Goal: Navigation & Orientation: Find specific page/section

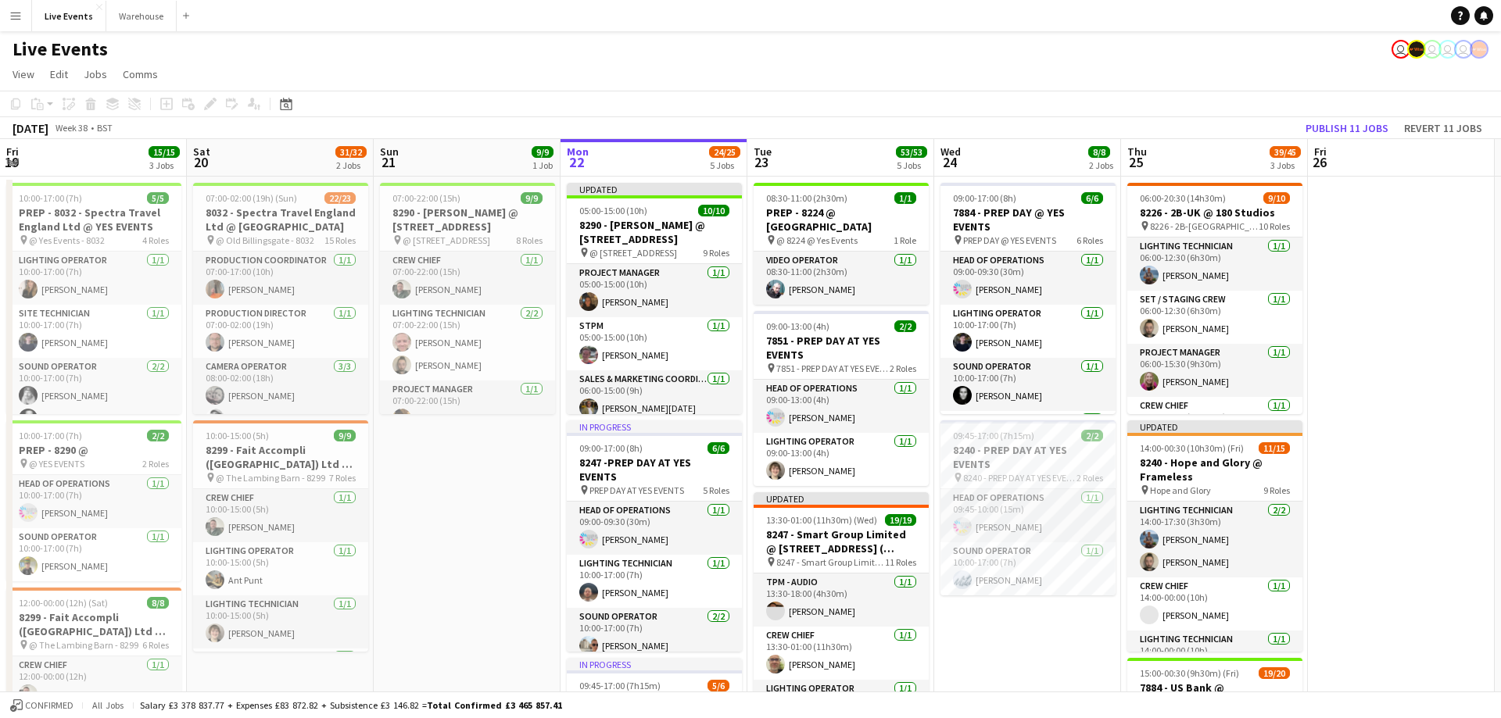
scroll to position [0, 374]
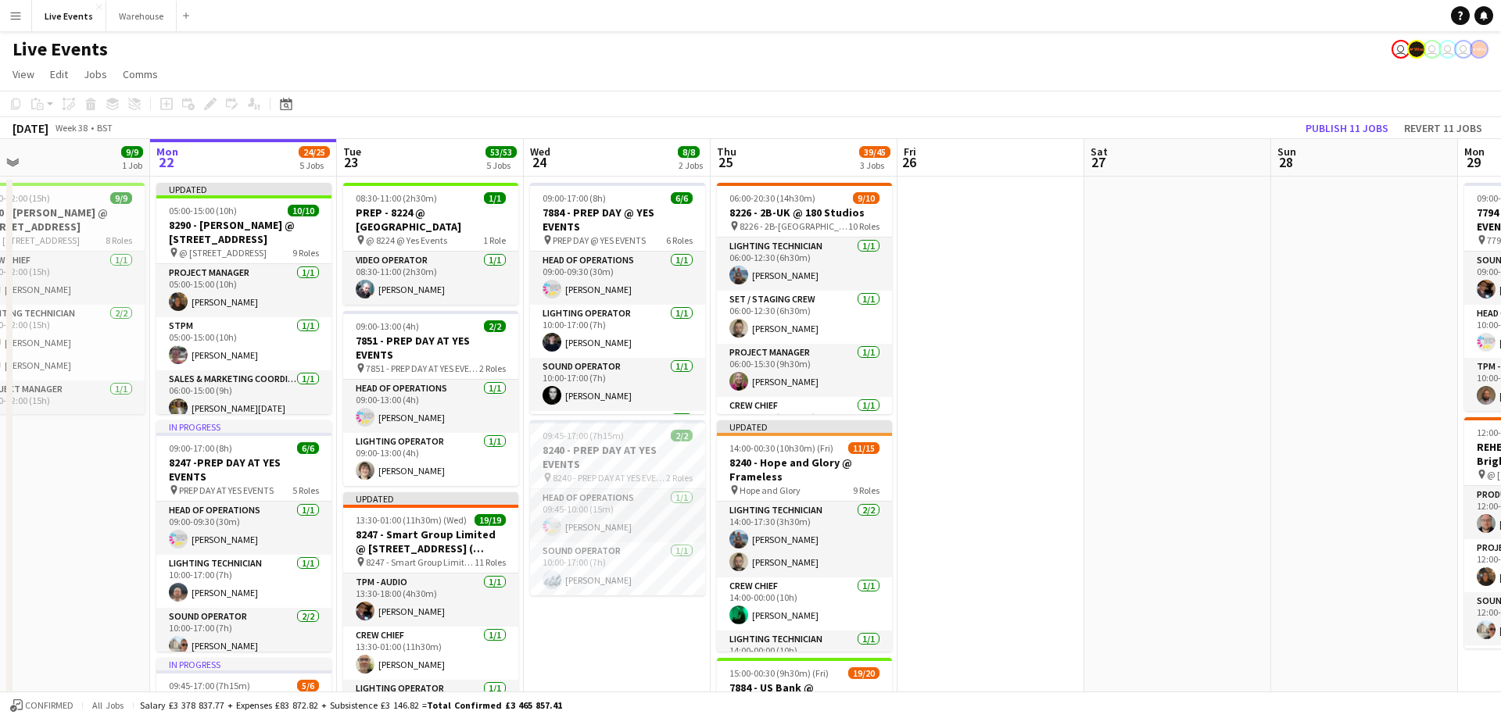
drag, startPoint x: 864, startPoint y: 157, endPoint x: 831, endPoint y: 164, distance: 33.6
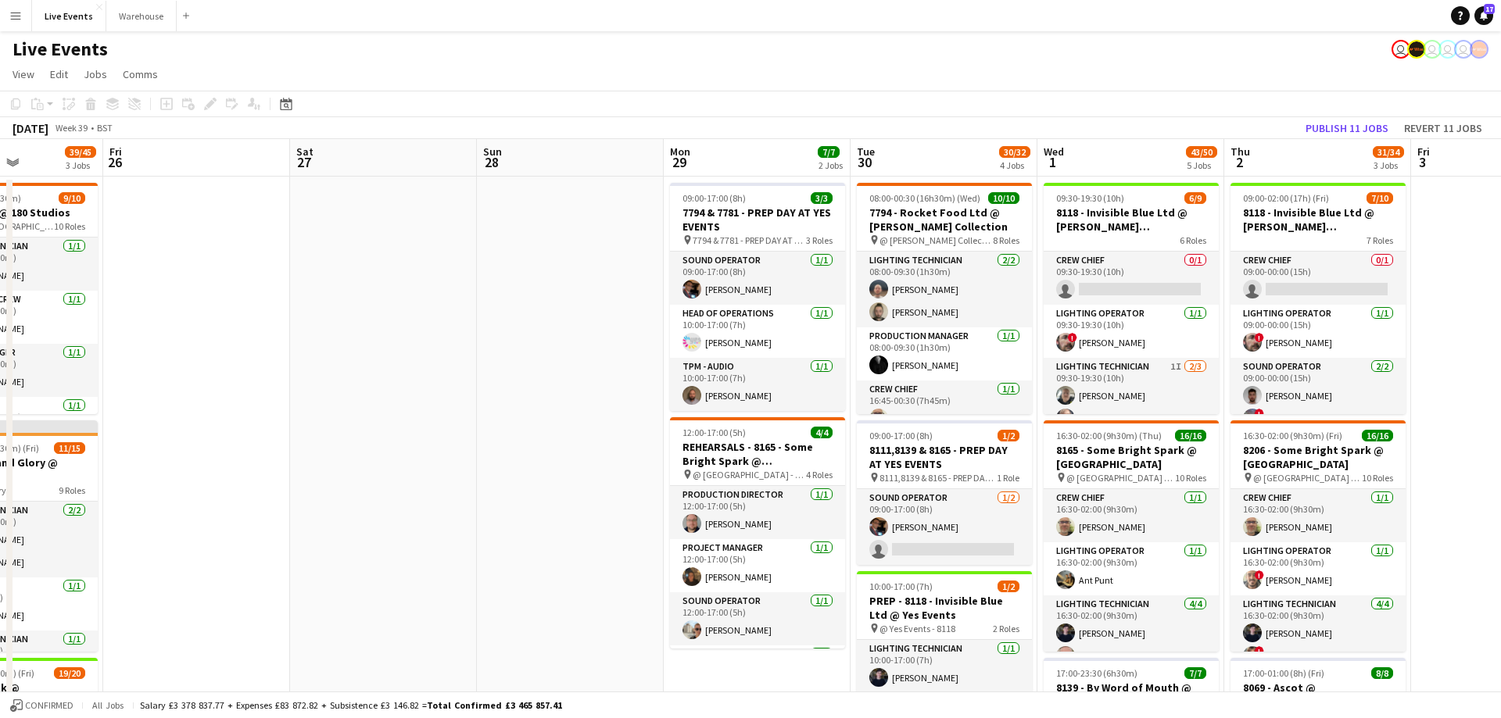
scroll to position [0, 647]
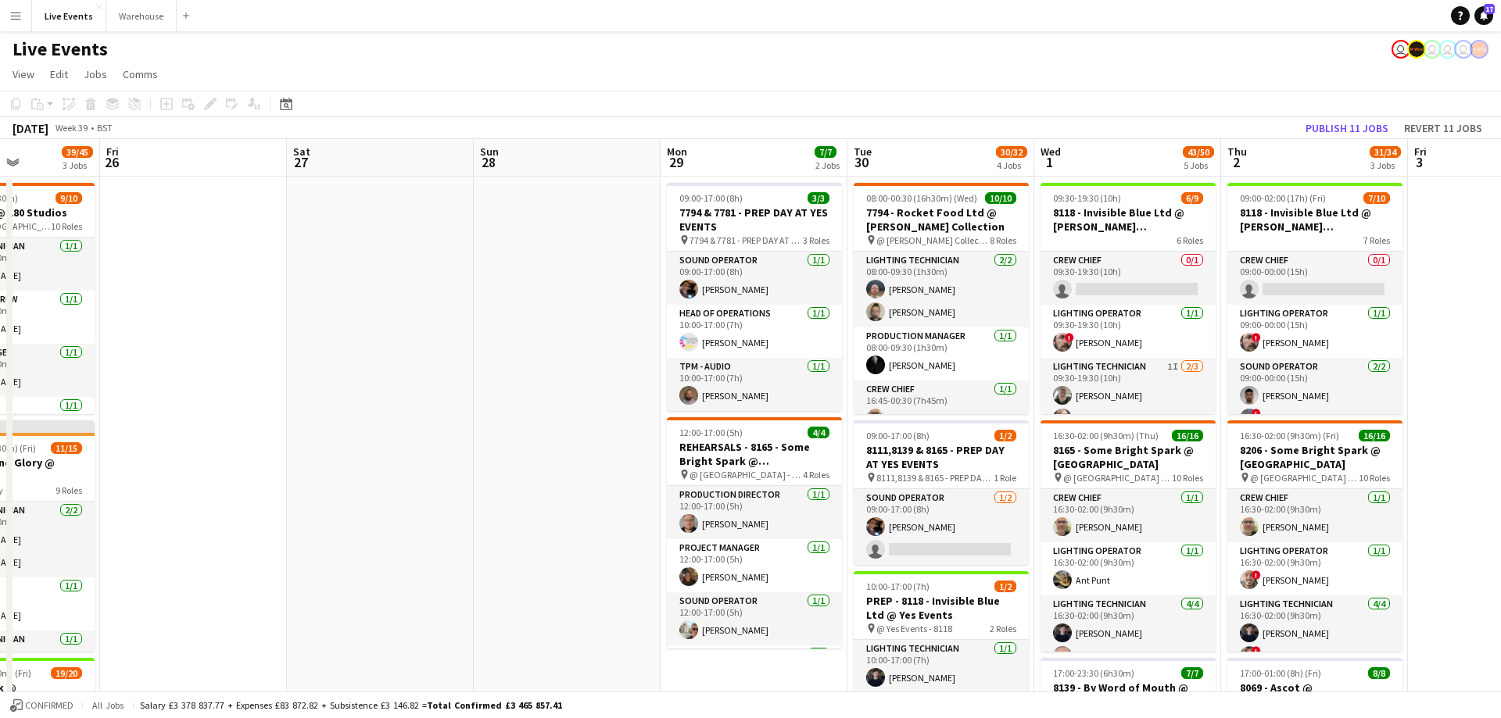
drag, startPoint x: 1128, startPoint y: 167, endPoint x: 331, endPoint y: 177, distance: 796.6
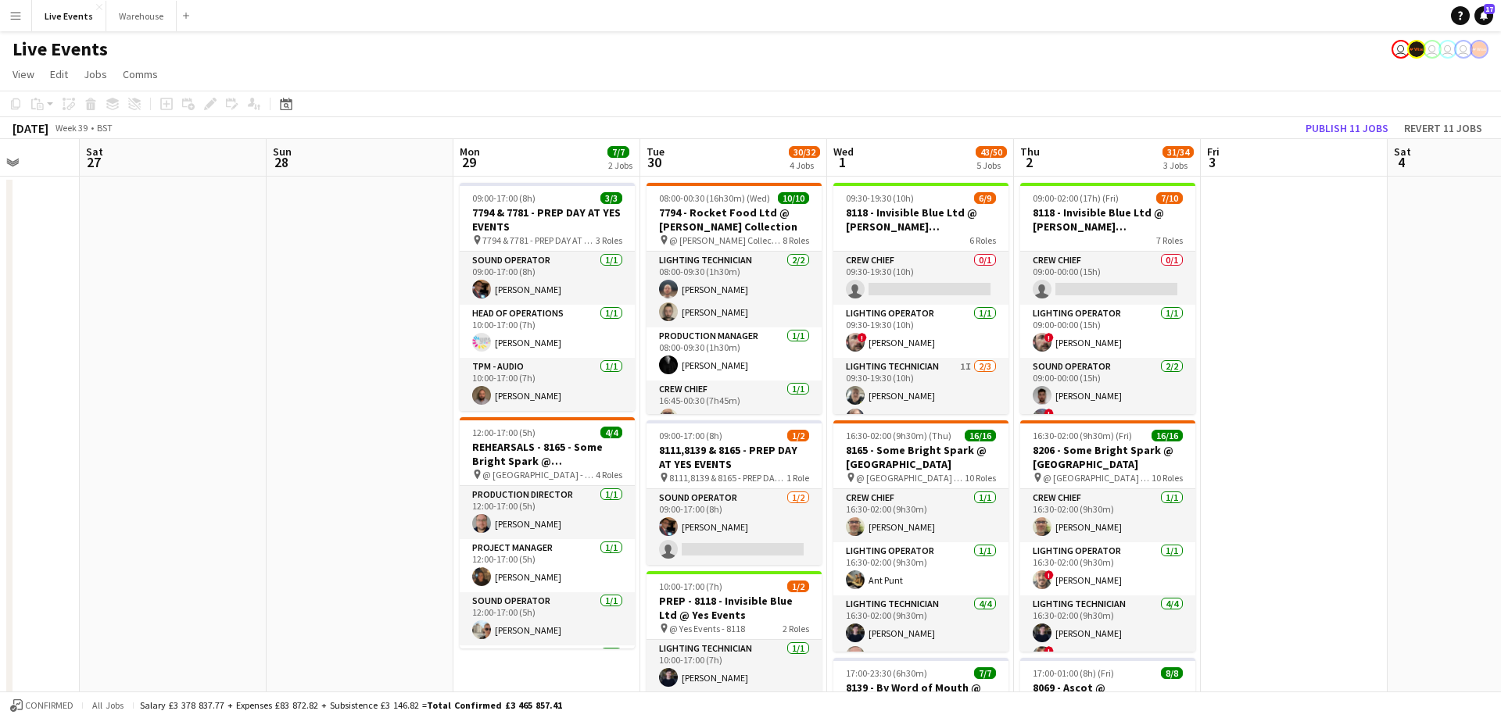
scroll to position [0, 518]
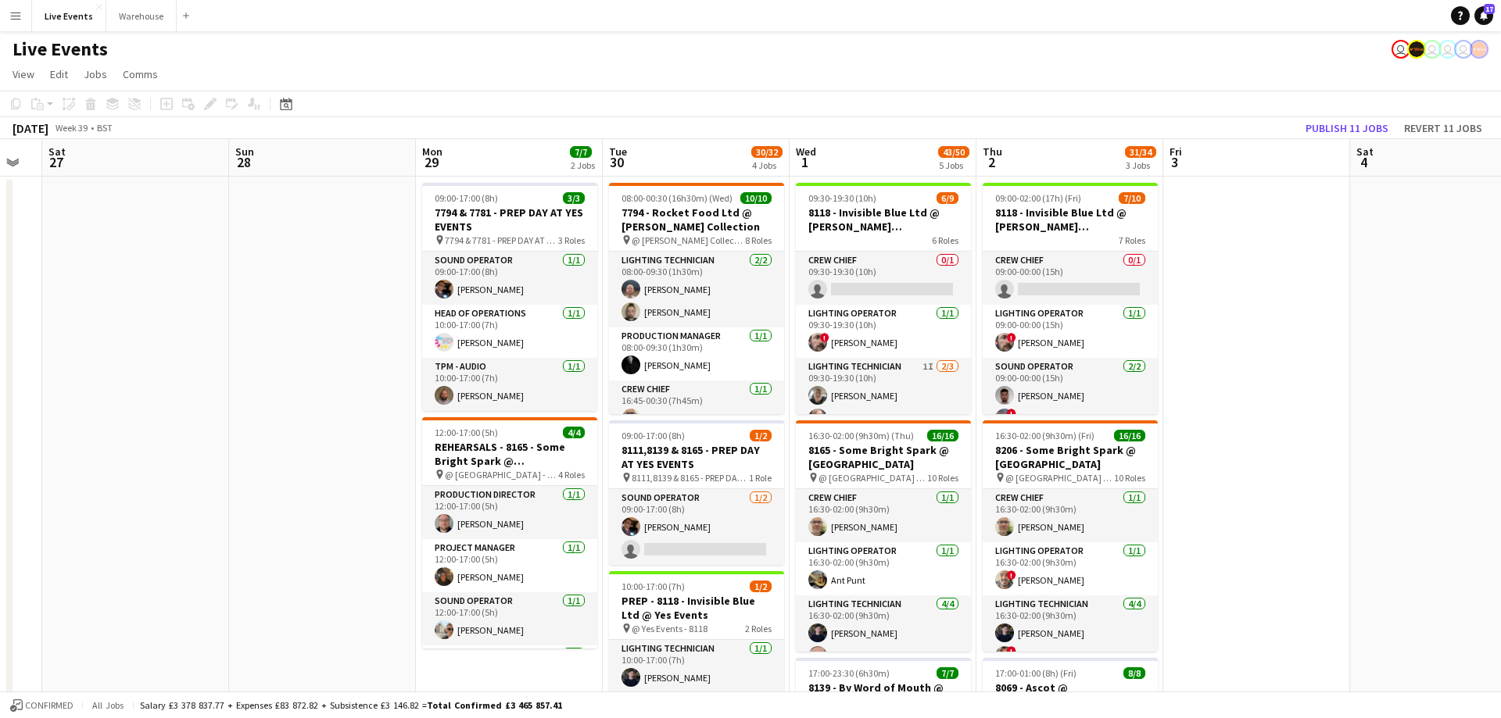
drag, startPoint x: 1062, startPoint y: 169, endPoint x: 817, endPoint y: 167, distance: 244.7
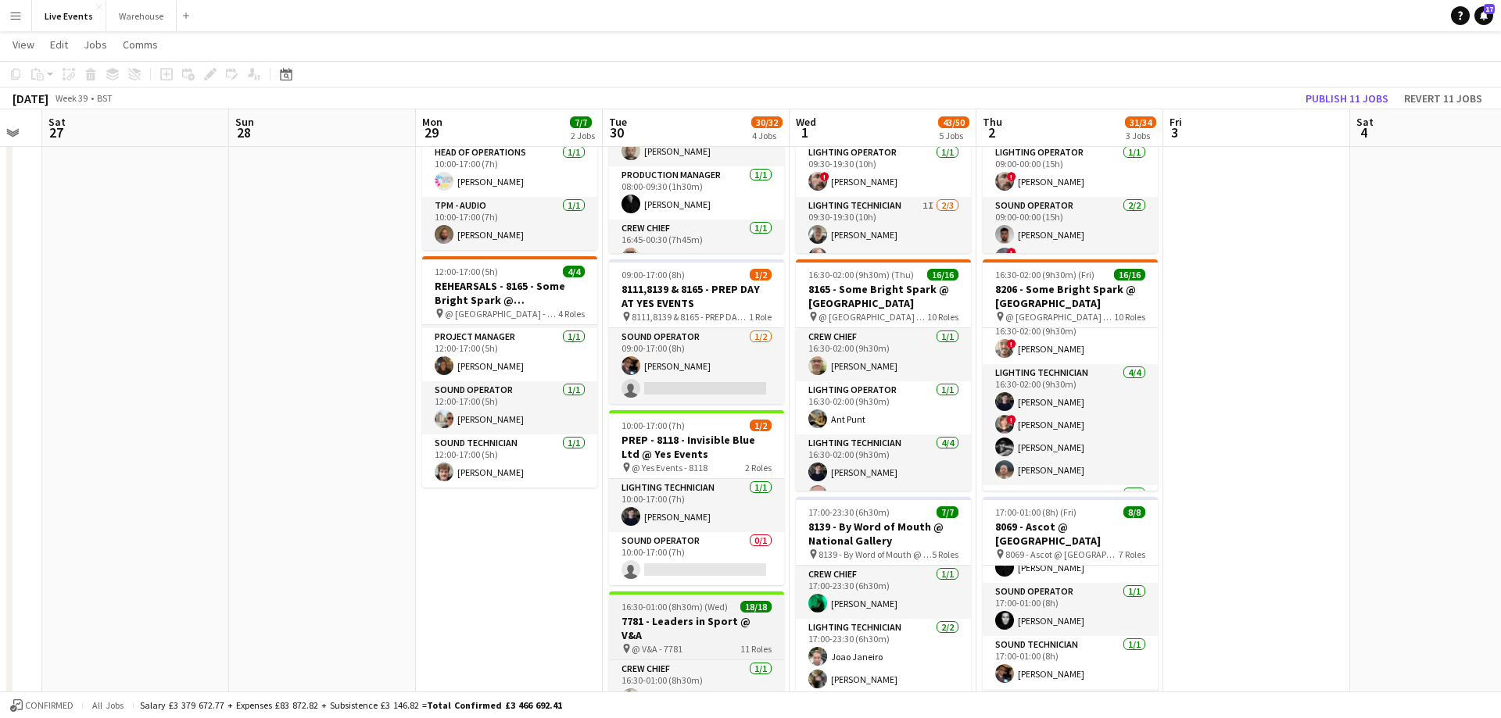
scroll to position [0, 0]
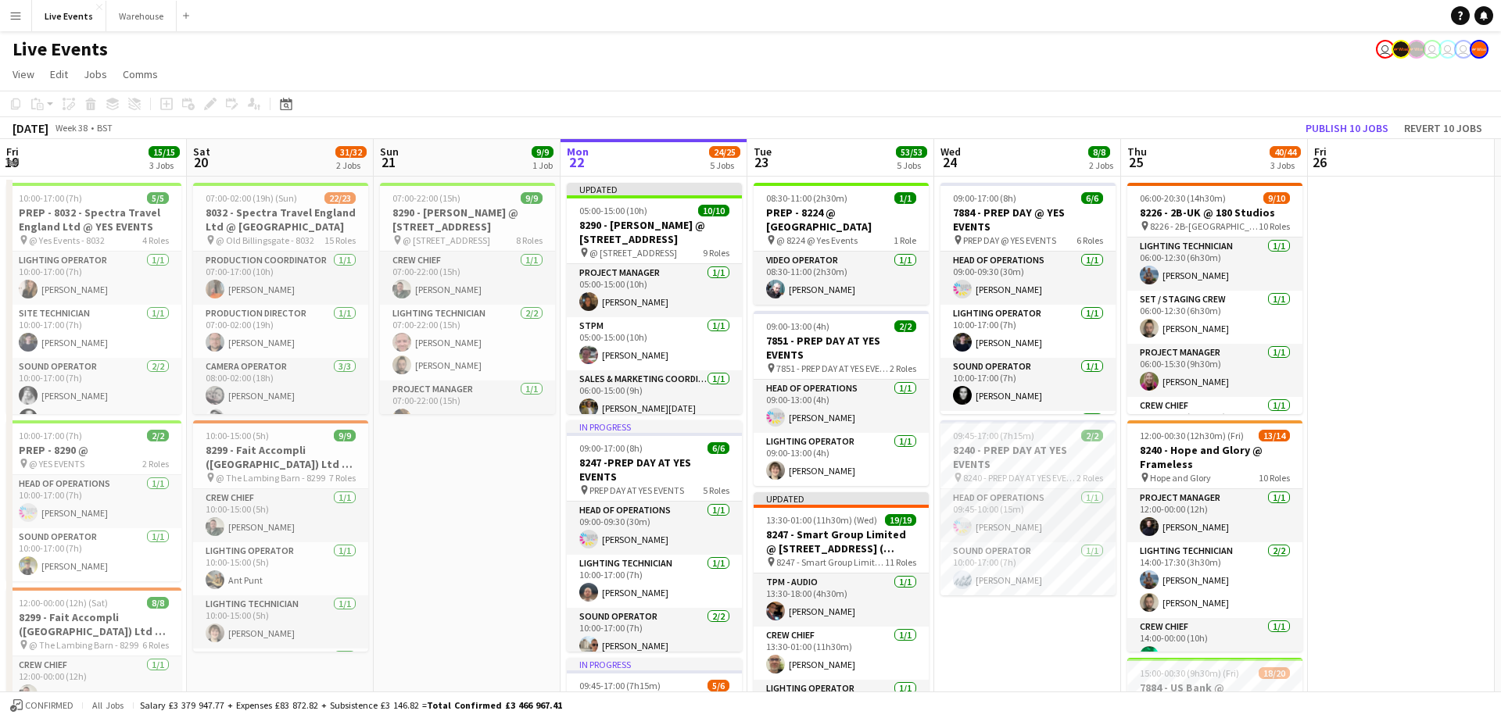
scroll to position [0, 374]
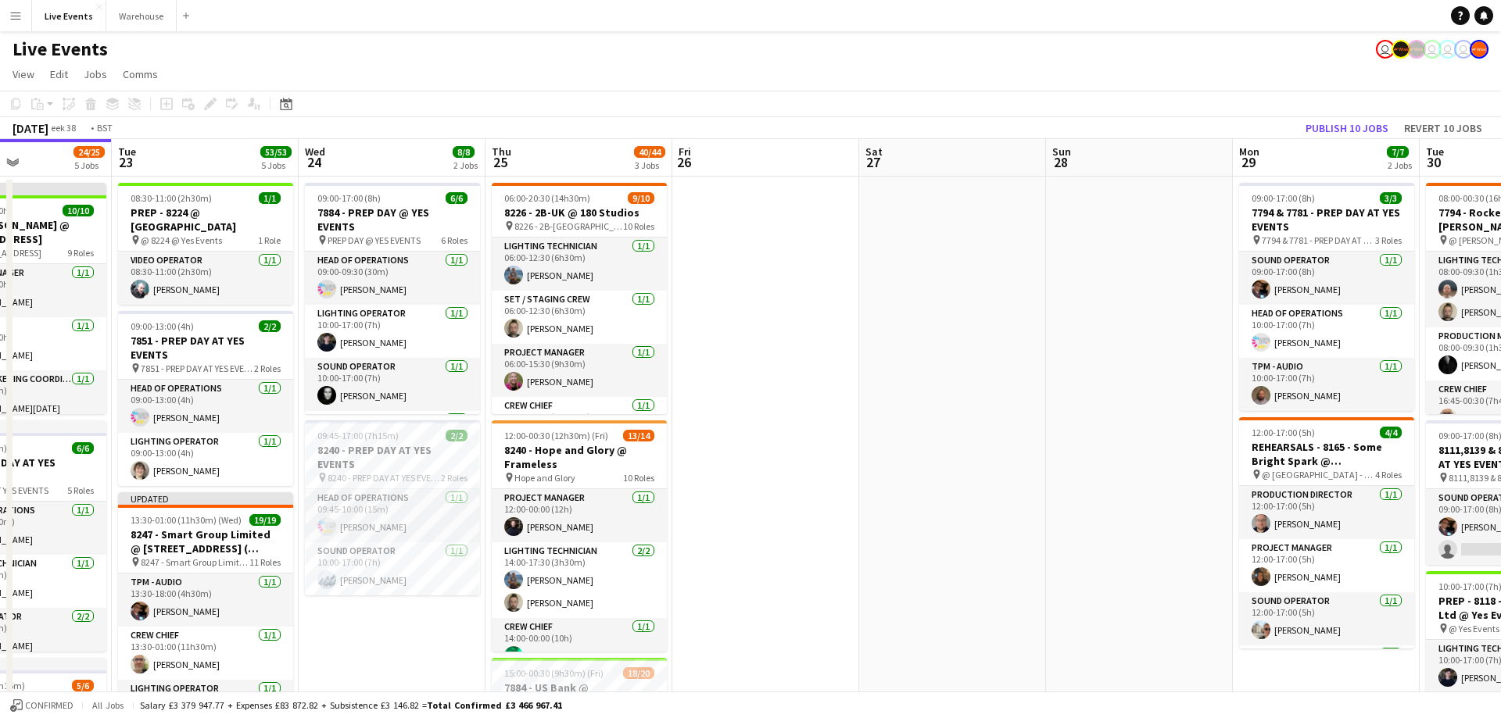
drag, startPoint x: 1359, startPoint y: 155, endPoint x: 491, endPoint y: 130, distance: 868.1
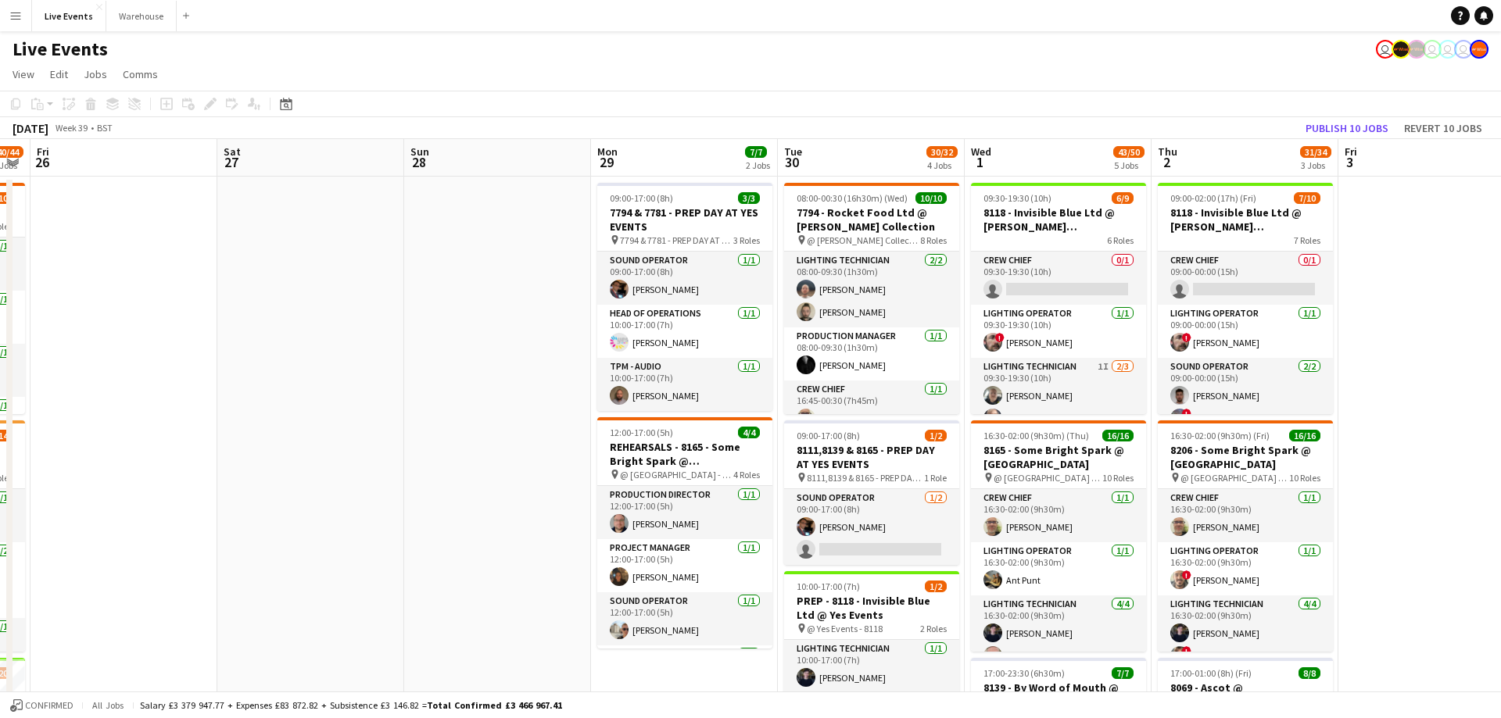
drag, startPoint x: 1037, startPoint y: 126, endPoint x: 552, endPoint y: 161, distance: 486.7
drag, startPoint x: 299, startPoint y: 130, endPoint x: 370, endPoint y: 96, distance: 78.7
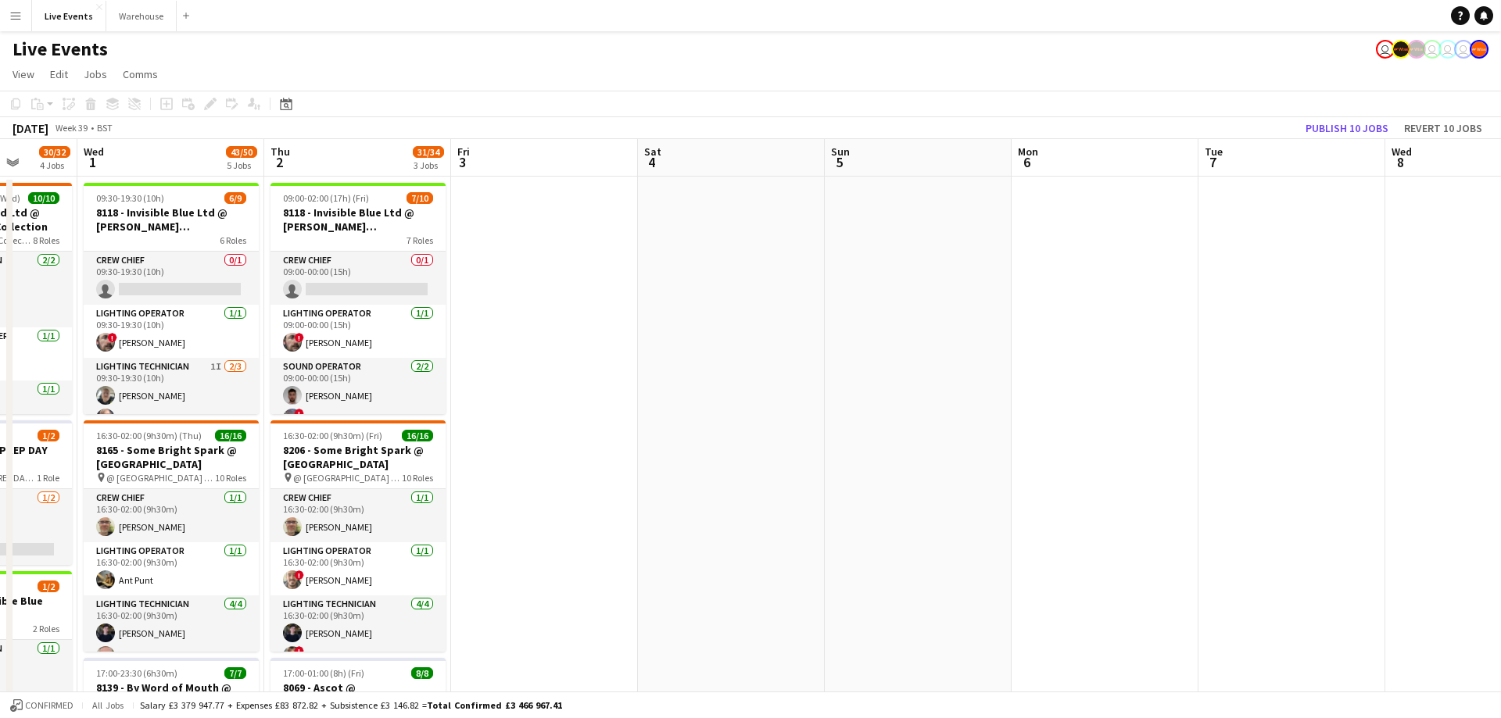
scroll to position [0, 483]
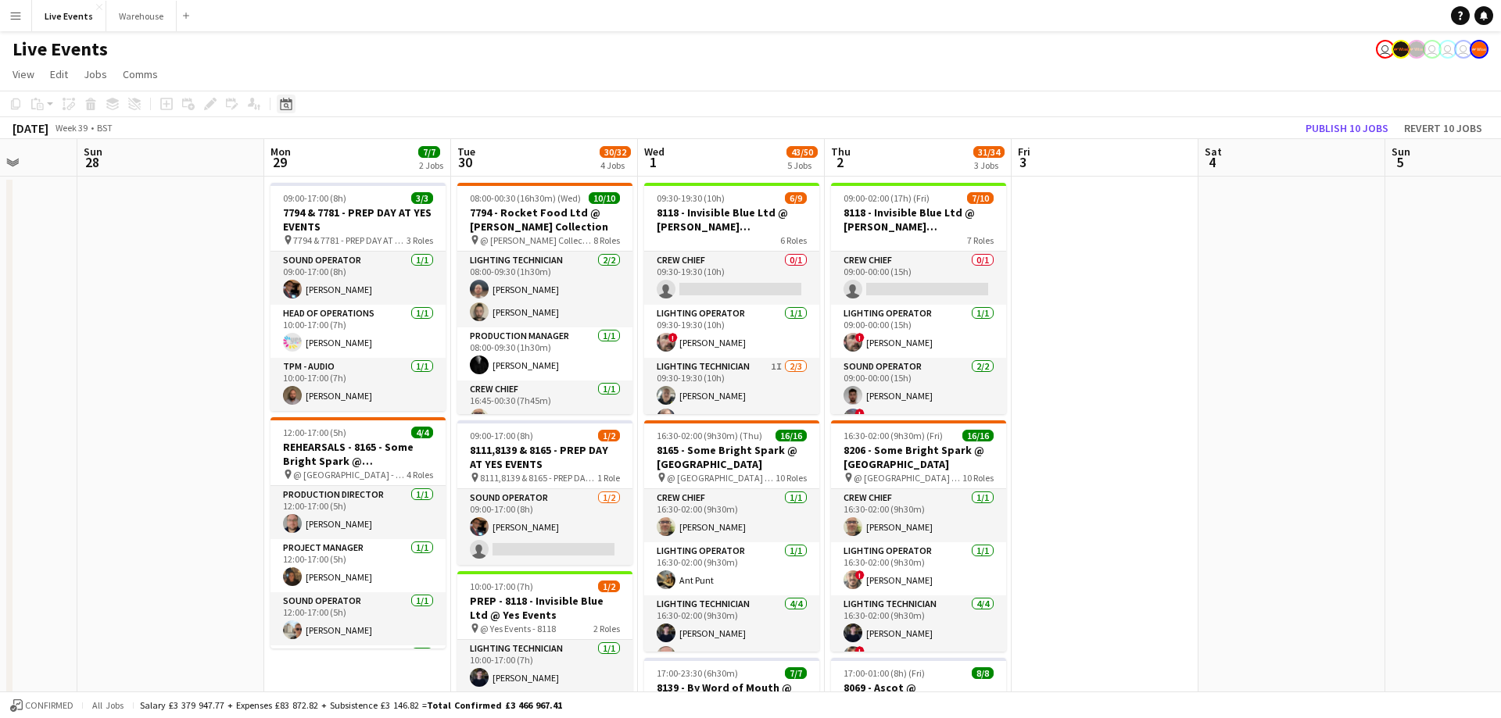
click at [289, 108] on icon "Date picker" at bounding box center [286, 104] width 13 height 13
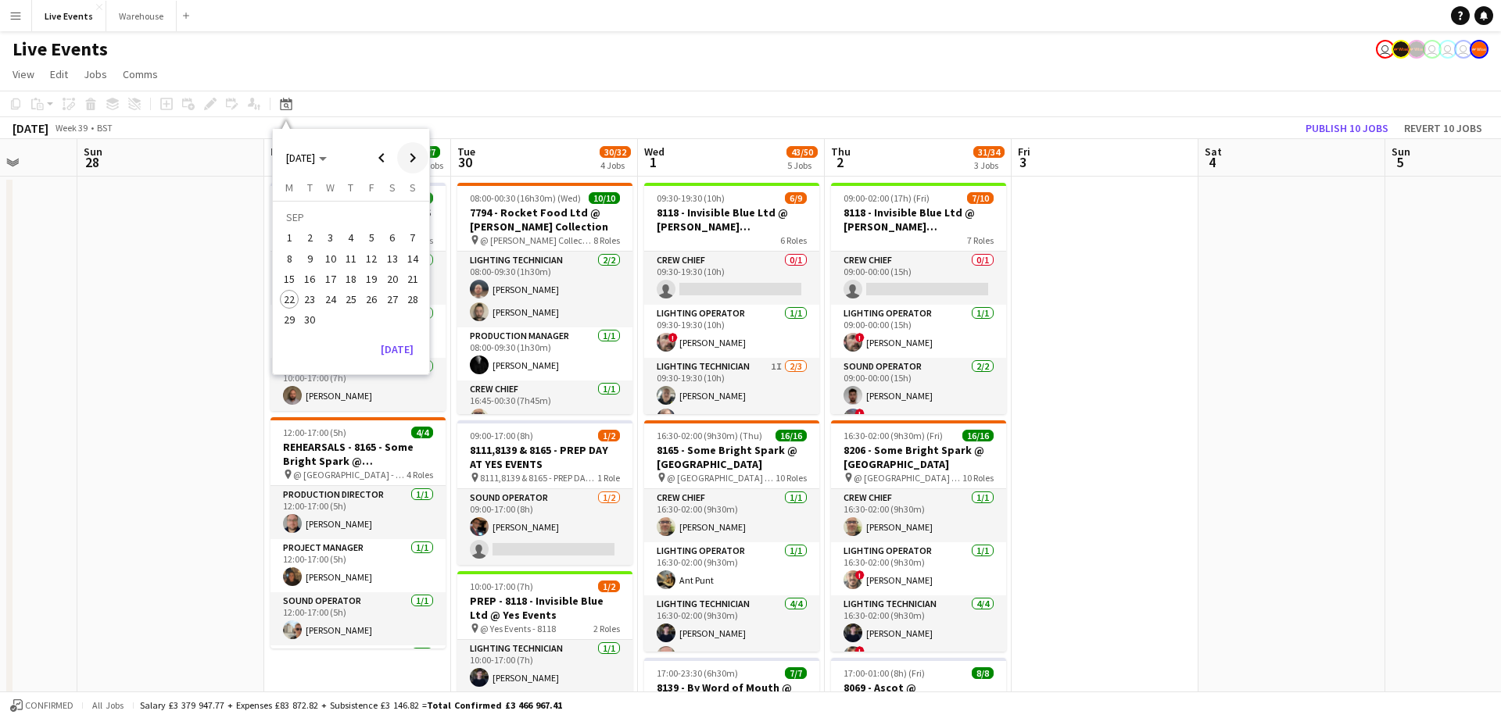
click at [411, 161] on span "Next month" at bounding box center [412, 157] width 31 height 31
click at [288, 253] on span "10" at bounding box center [289, 262] width 19 height 19
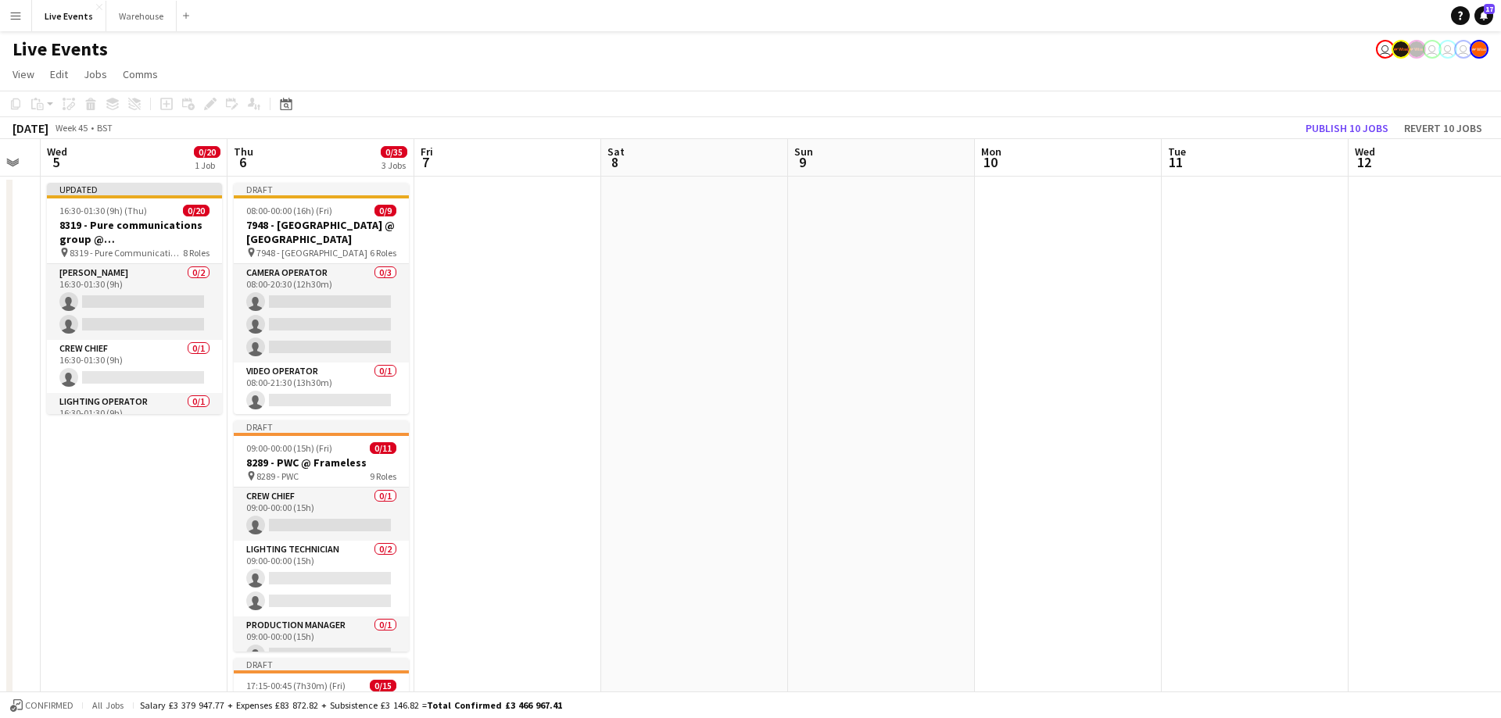
scroll to position [0, 436]
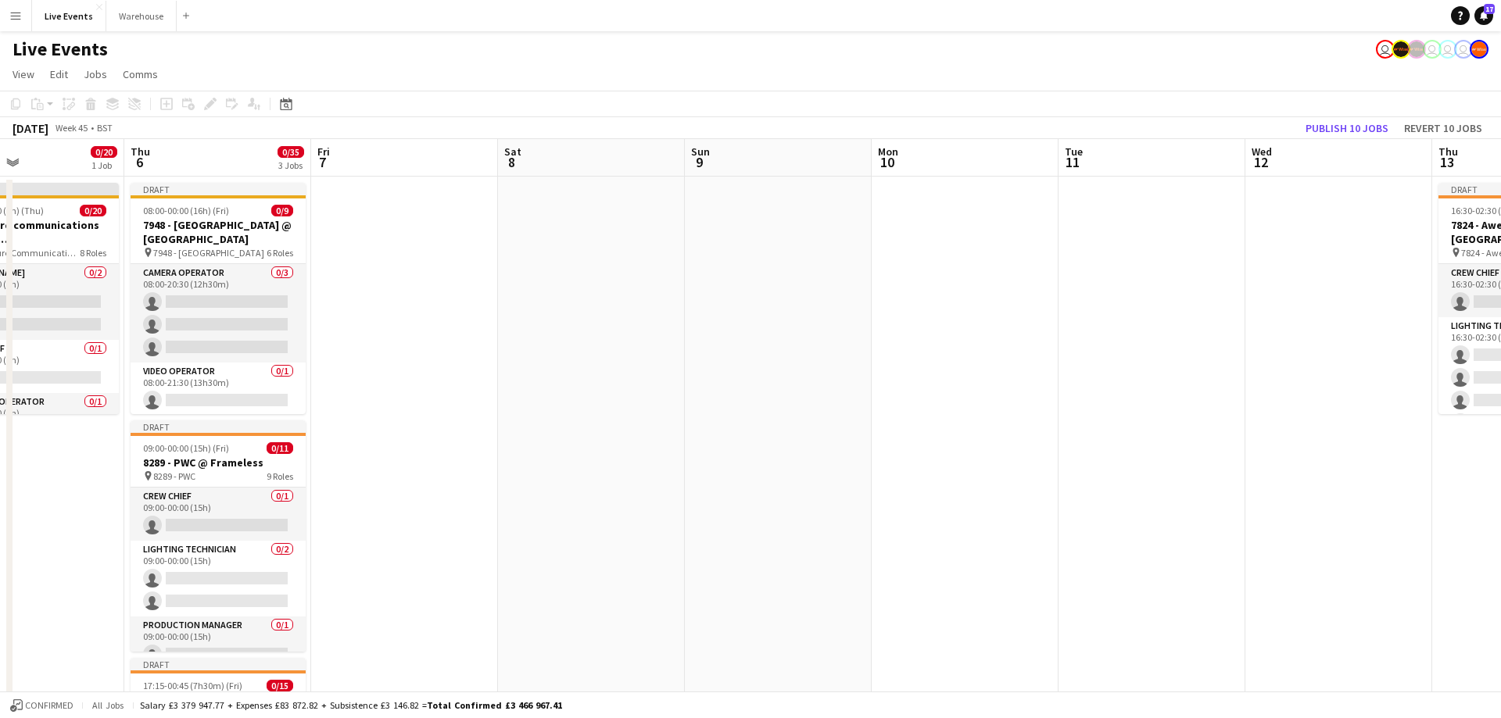
drag, startPoint x: 530, startPoint y: 167, endPoint x: 818, endPoint y: 160, distance: 288.5
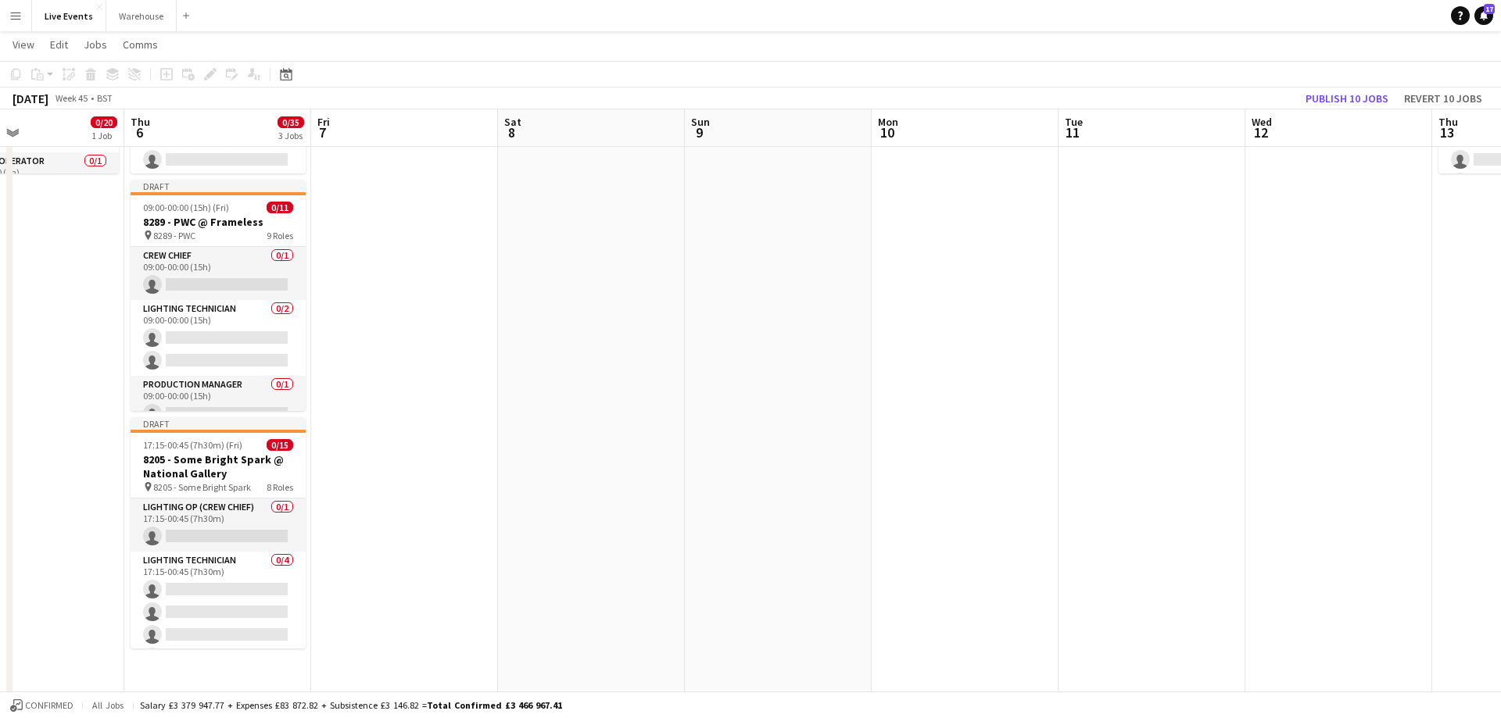
scroll to position [0, 0]
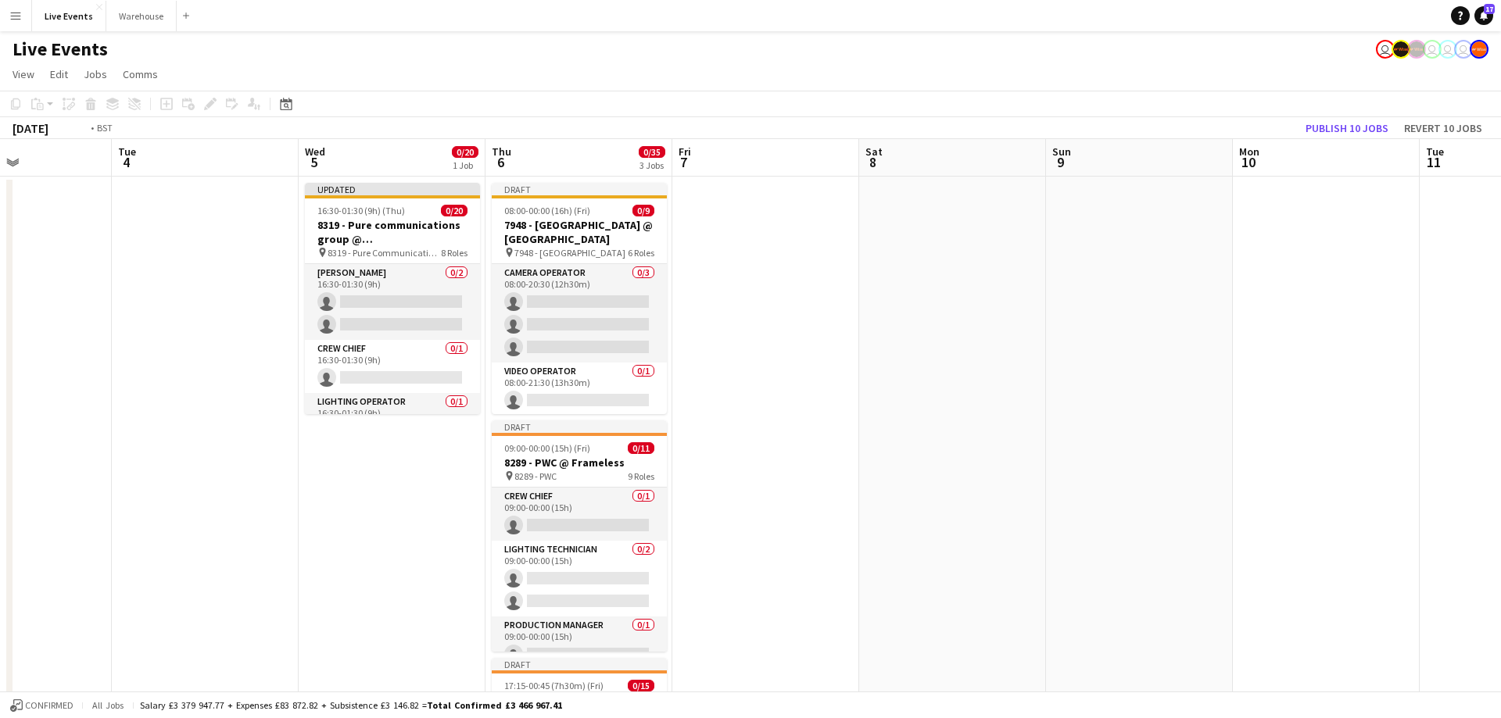
drag, startPoint x: 324, startPoint y: 166, endPoint x: 1058, endPoint y: 152, distance: 733.4
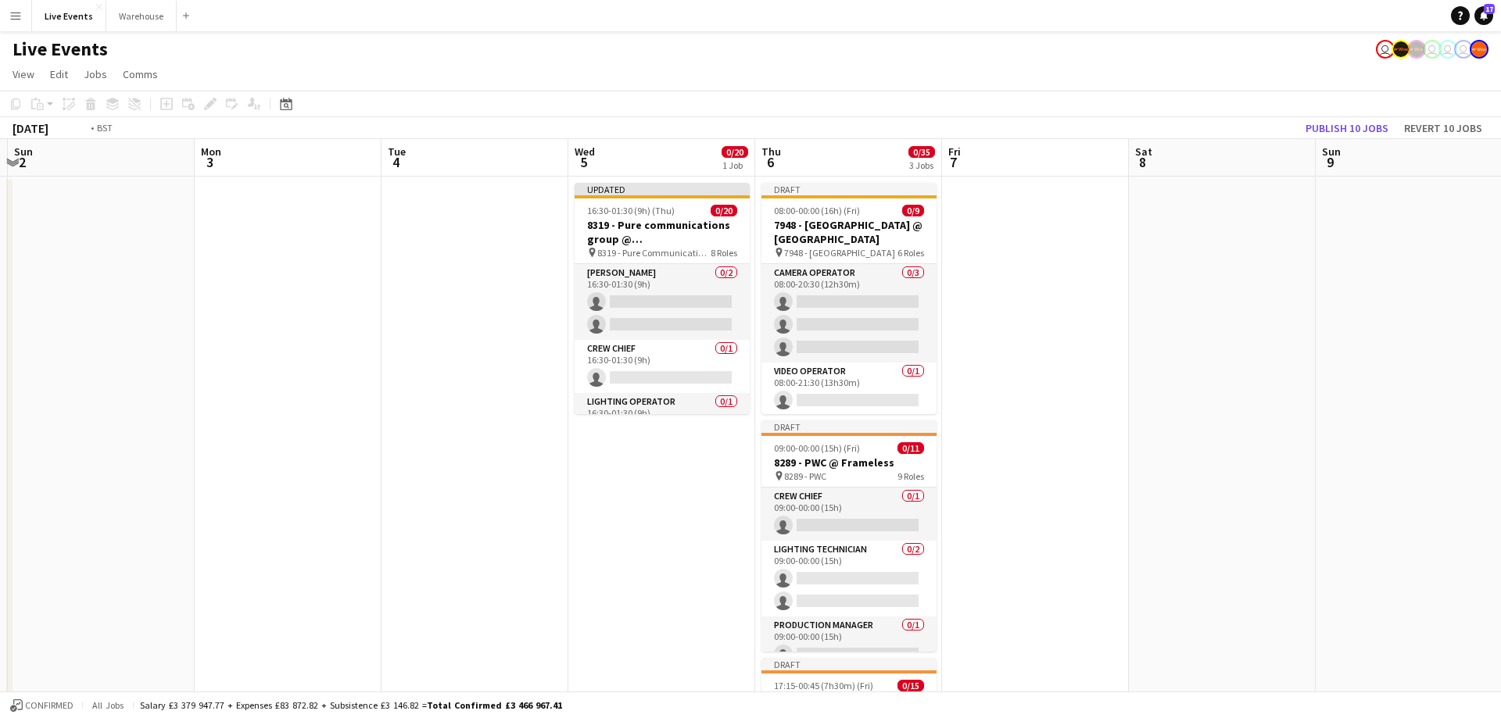
scroll to position [0, 778]
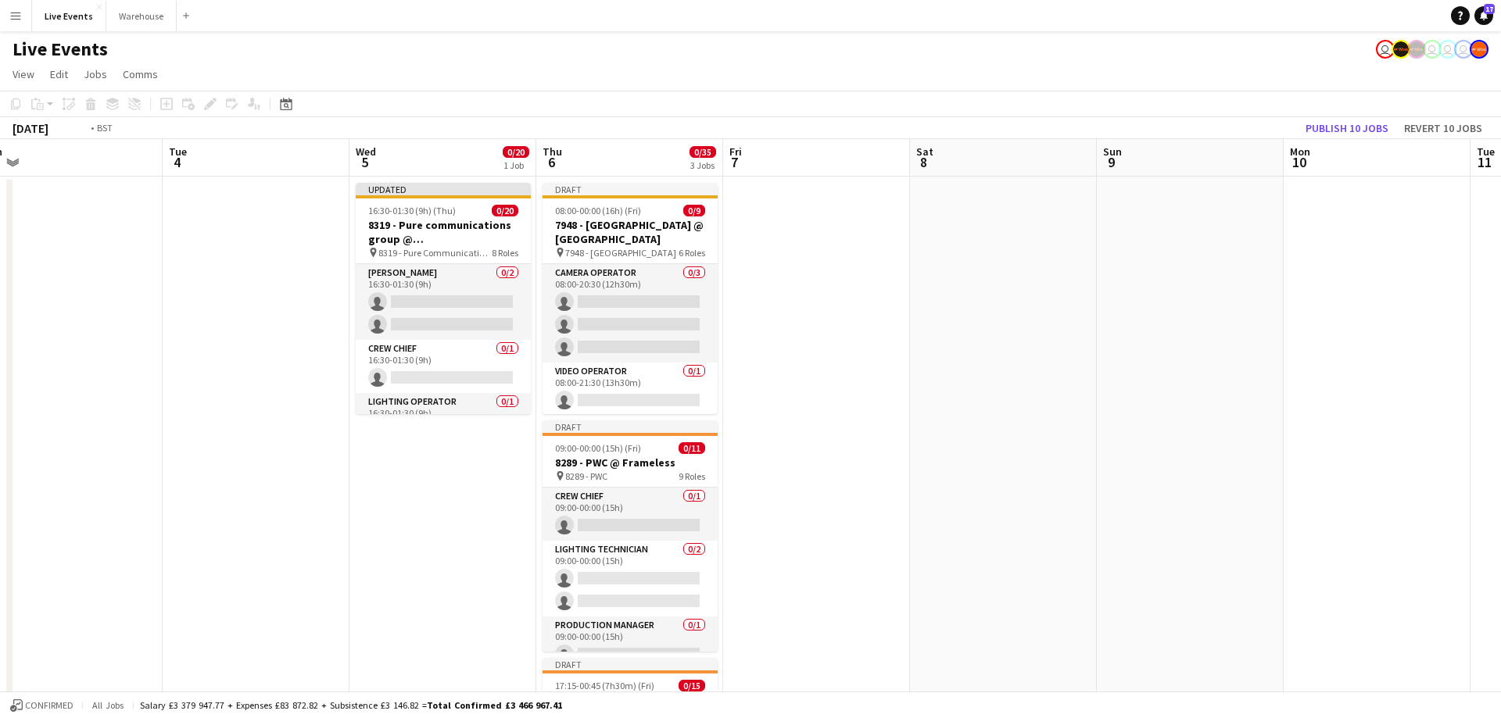
drag, startPoint x: 1180, startPoint y: 150, endPoint x: 840, endPoint y: 174, distance: 341.6
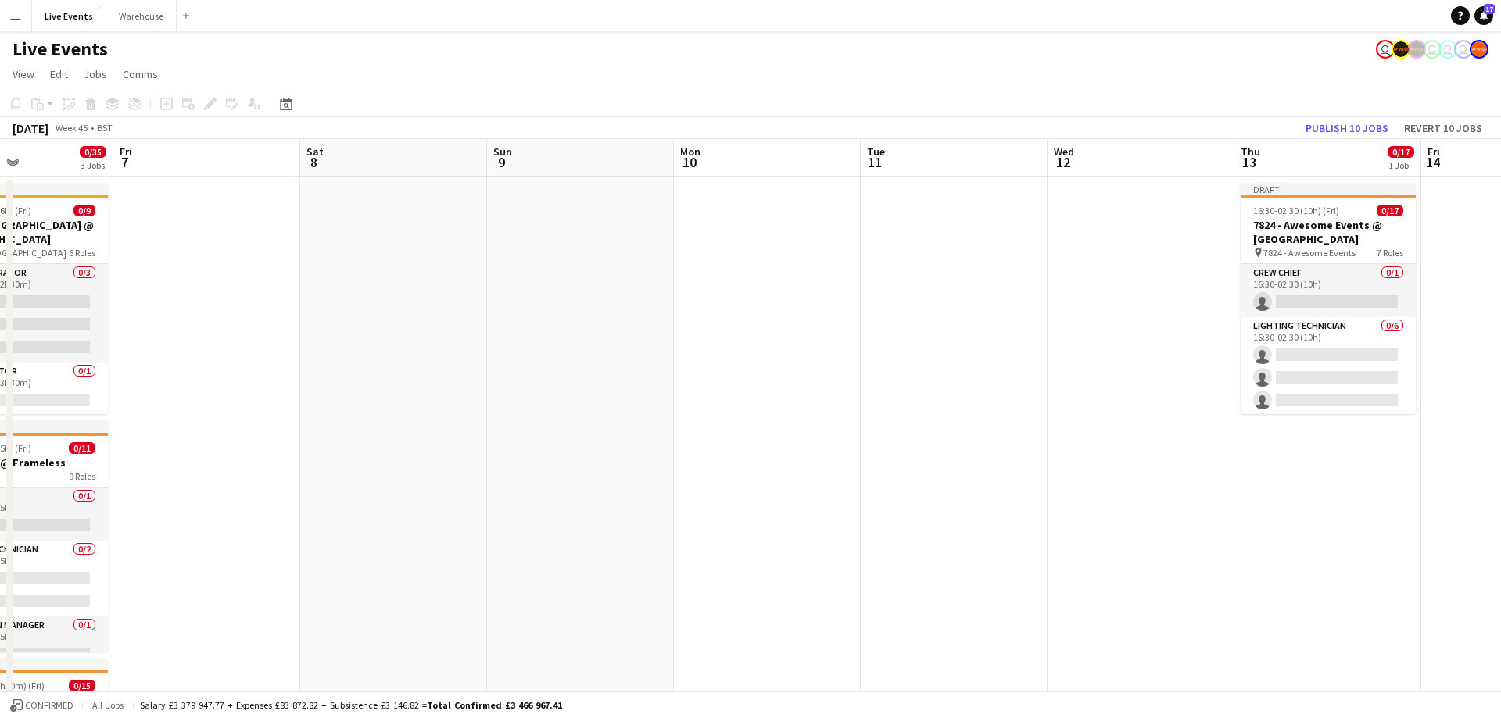
drag, startPoint x: 1148, startPoint y: 159, endPoint x: 392, endPoint y: 143, distance: 756.1
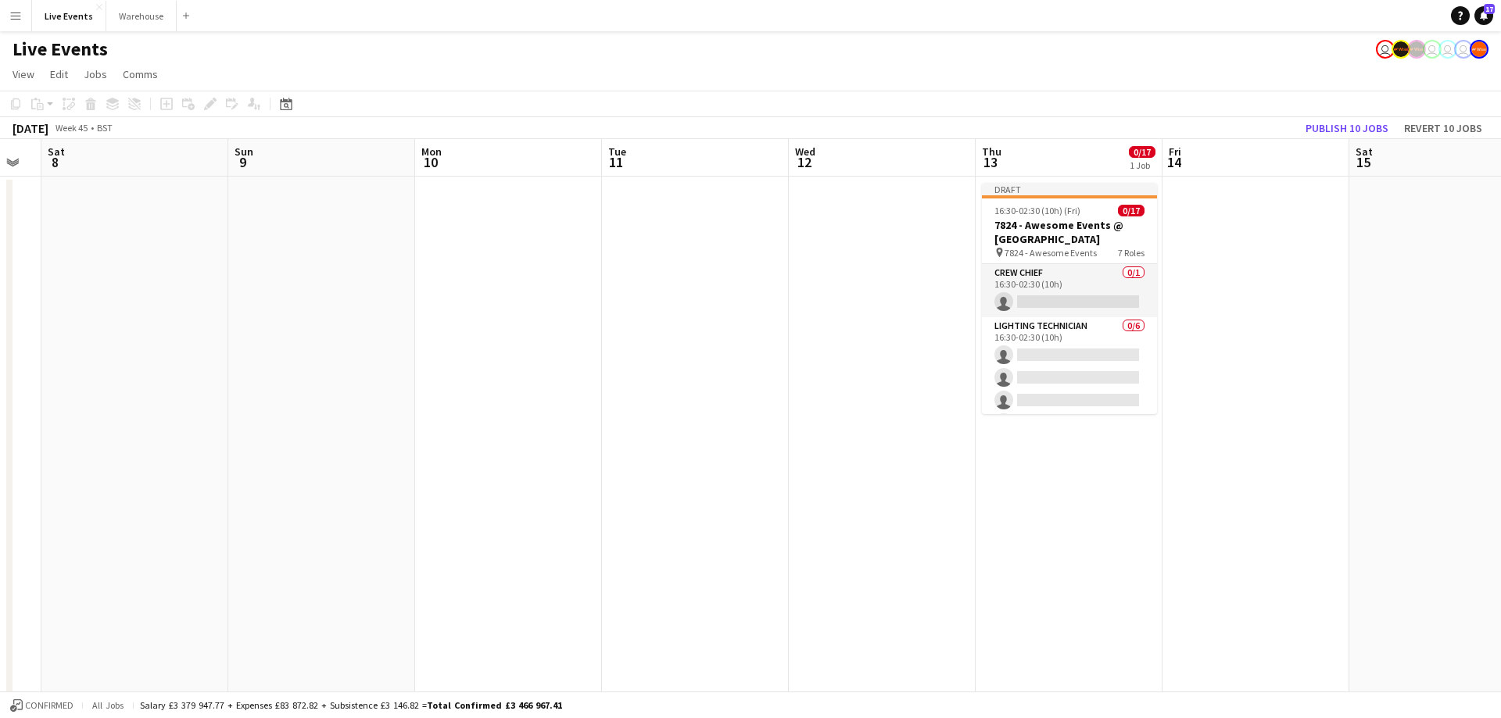
drag, startPoint x: 832, startPoint y: 193, endPoint x: 415, endPoint y: 184, distance: 416.8
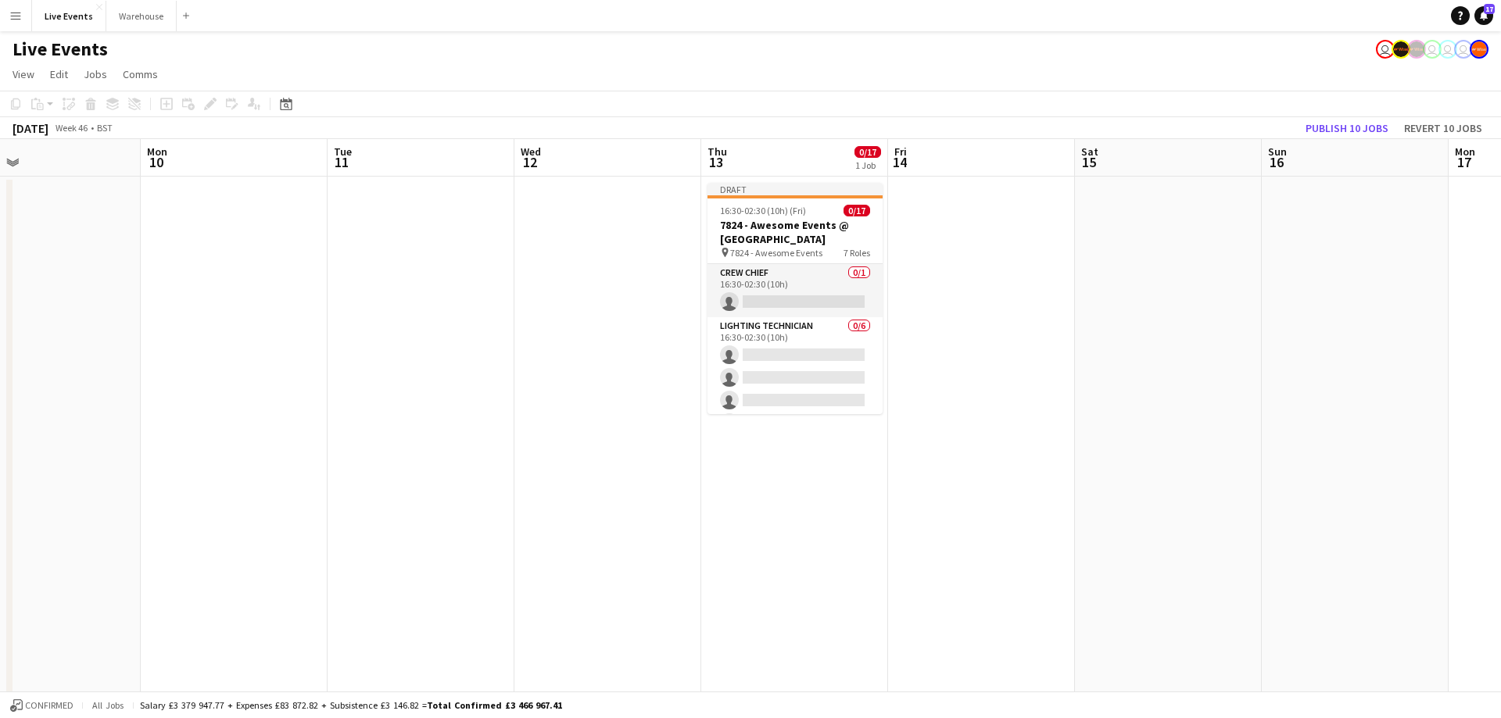
drag, startPoint x: 997, startPoint y: 167, endPoint x: 418, endPoint y: 195, distance: 579.9
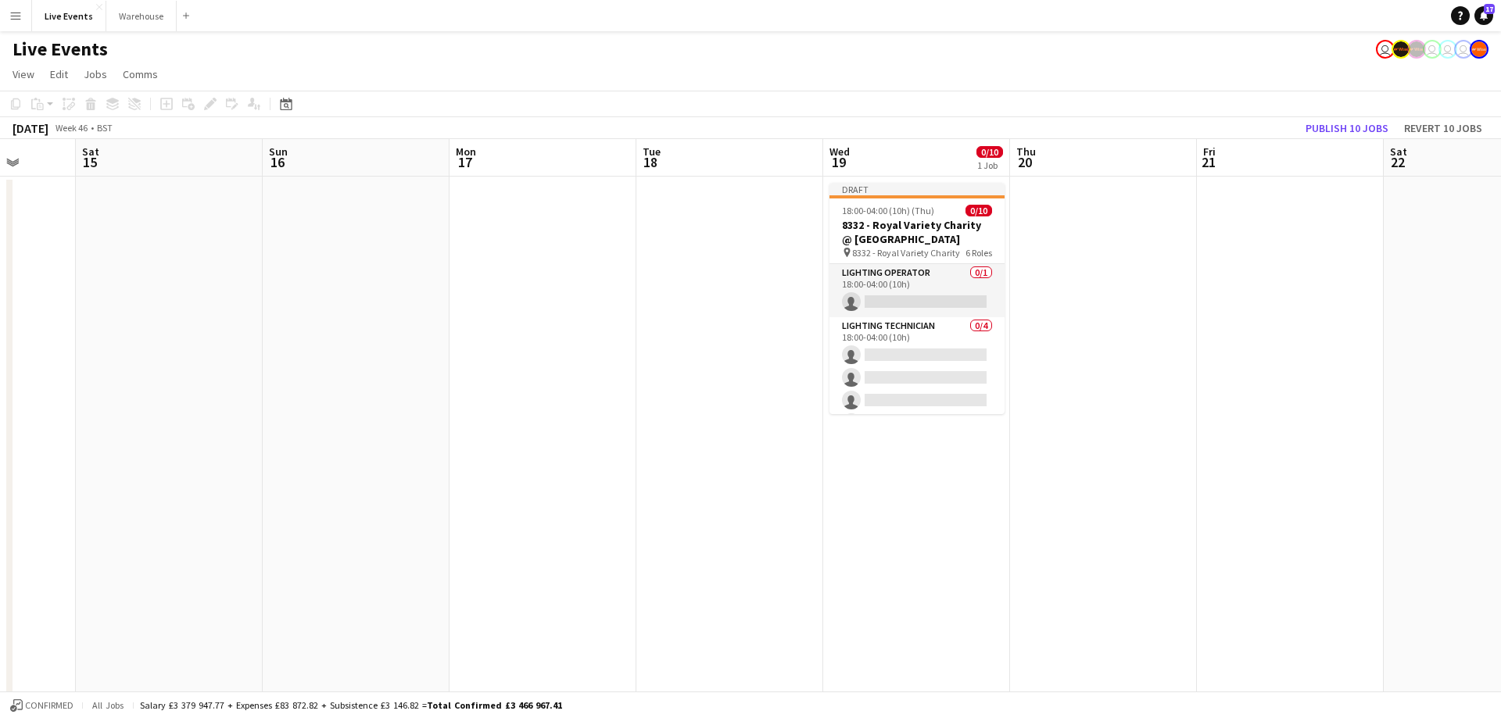
drag, startPoint x: 859, startPoint y: 173, endPoint x: 1248, endPoint y: 208, distance: 390.1
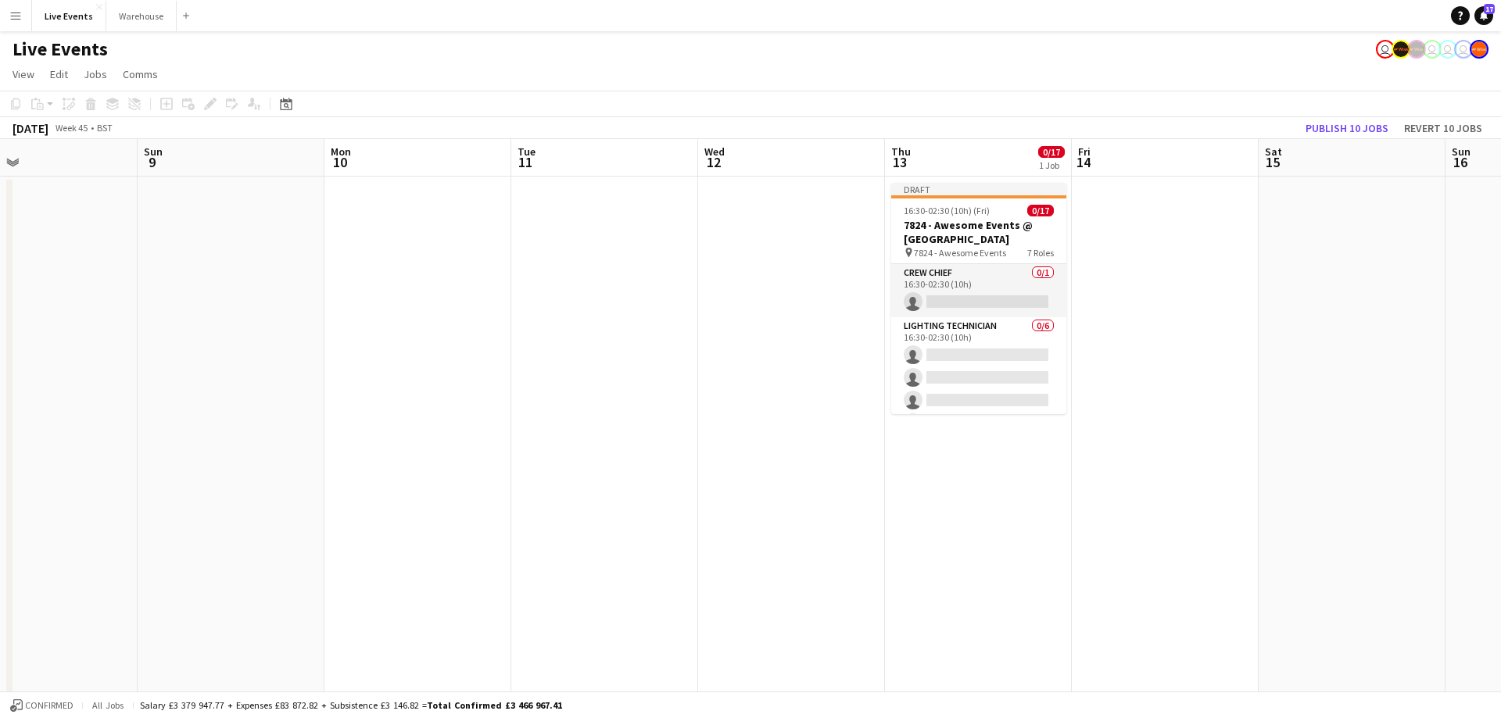
scroll to position [0, 343]
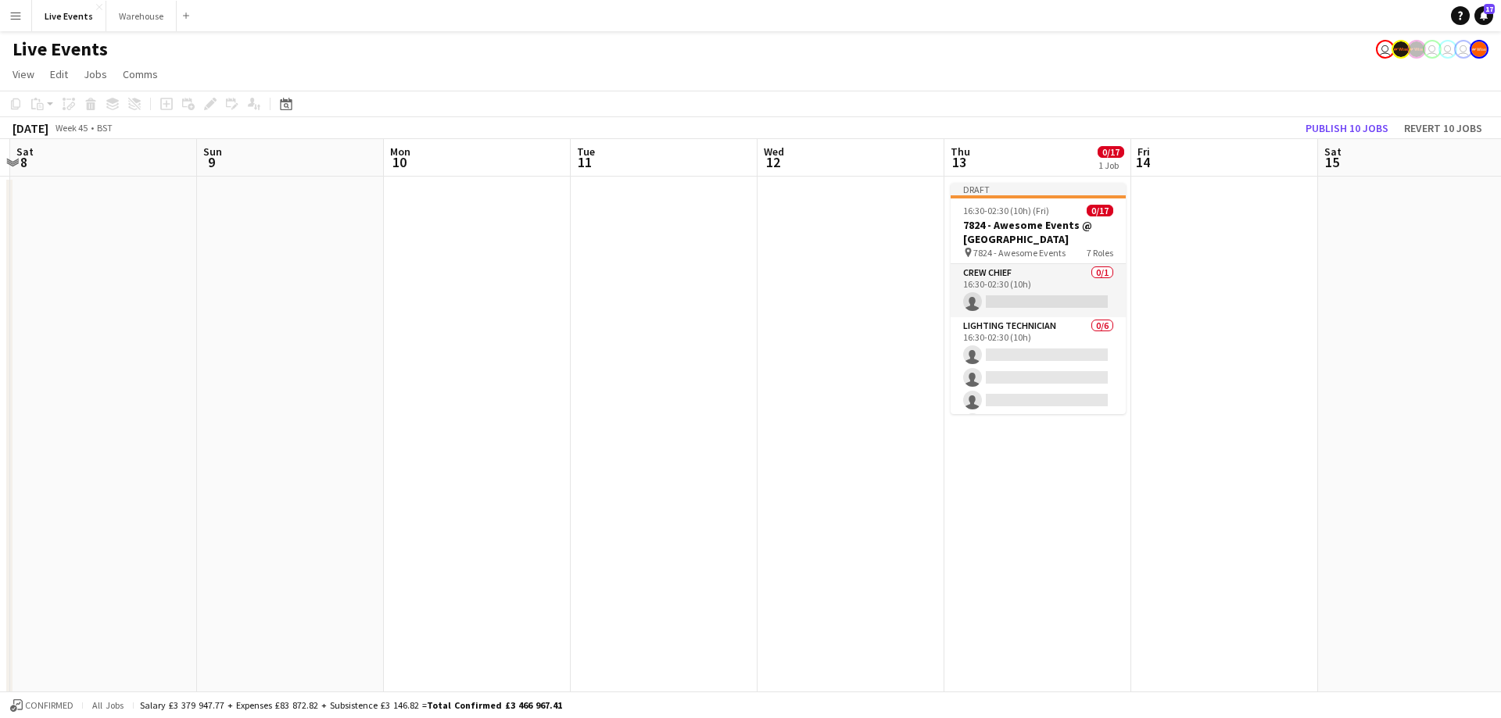
drag, startPoint x: 245, startPoint y: 161, endPoint x: 906, endPoint y: 188, distance: 661.9
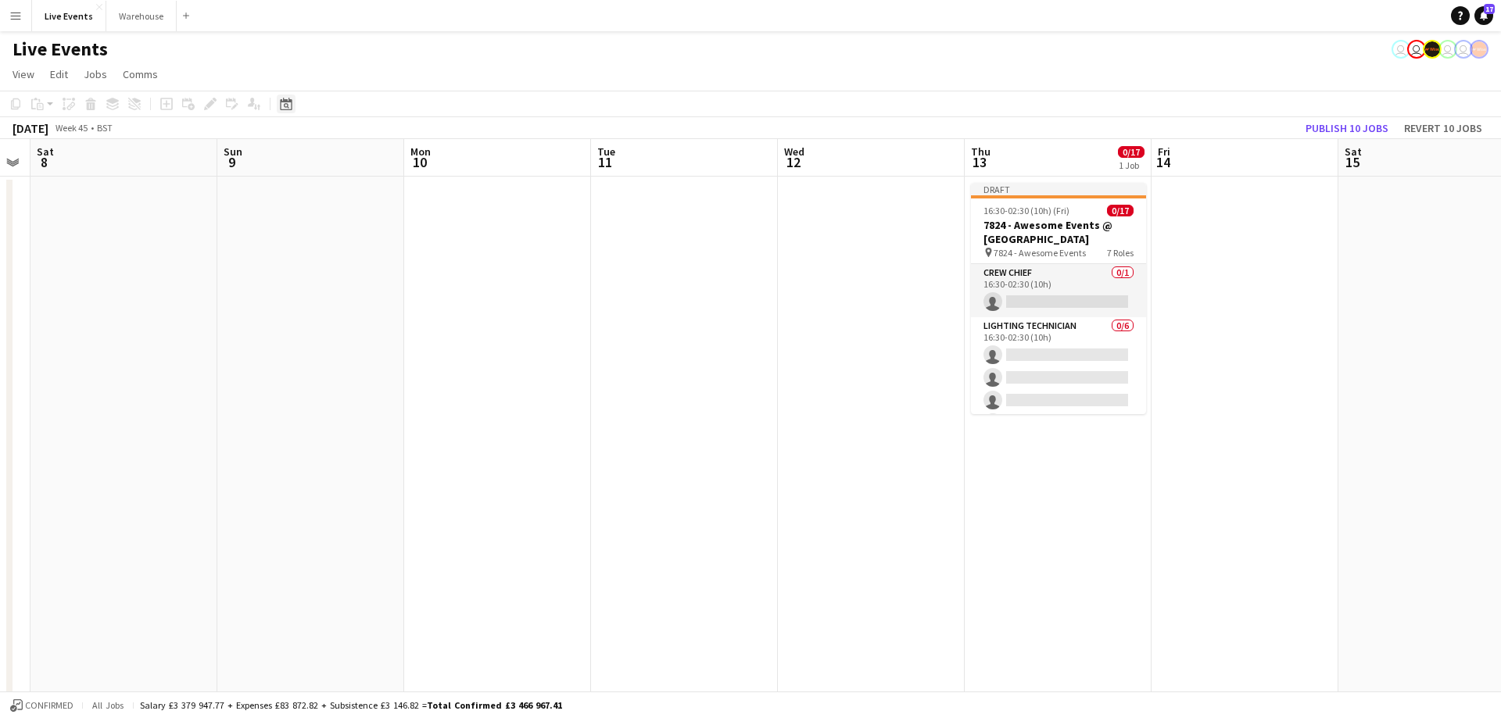
click at [281, 104] on icon at bounding box center [286, 104] width 12 height 13
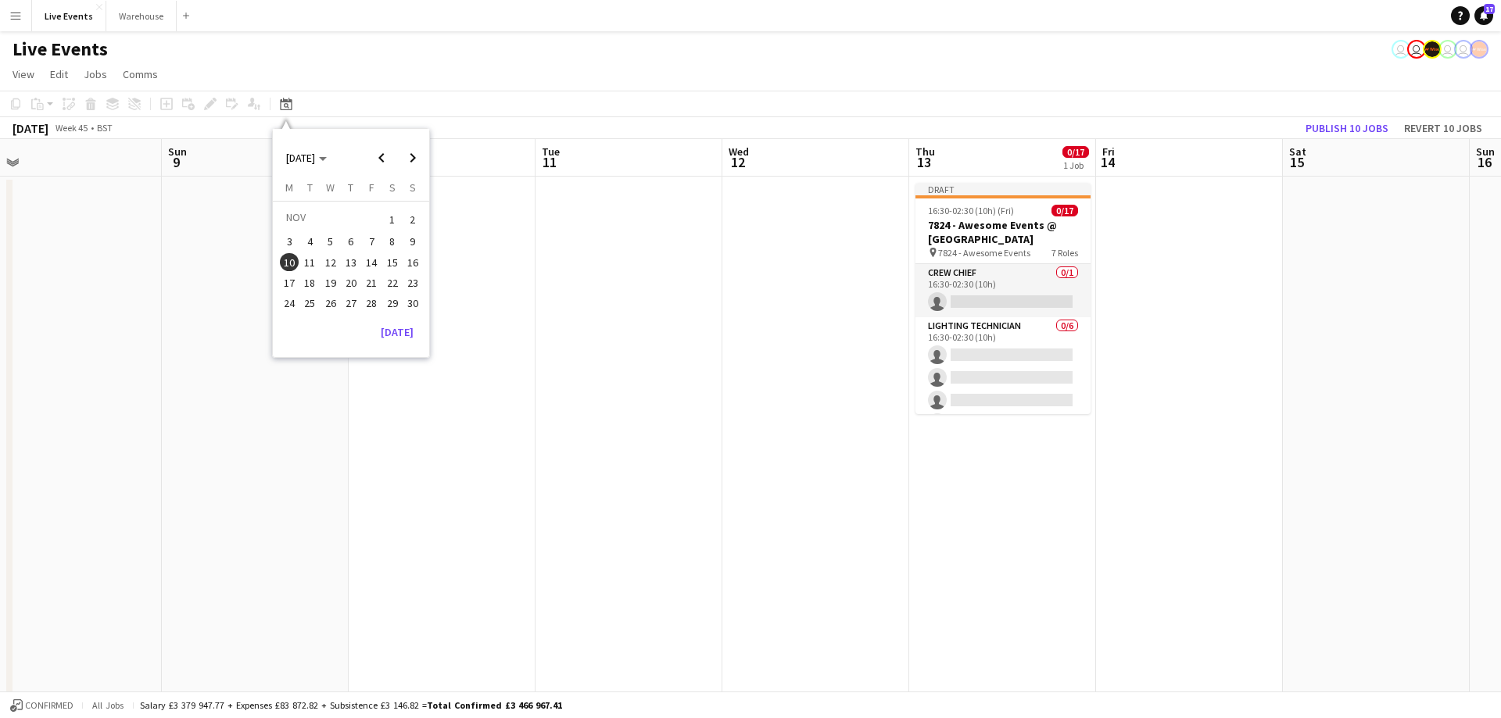
drag, startPoint x: 625, startPoint y: 165, endPoint x: 978, endPoint y: 86, distance: 361.3
click at [952, 85] on app-board "Live Events user user user user View Day view expanded Day view collapsed Month…" at bounding box center [750, 726] width 1501 height 1391
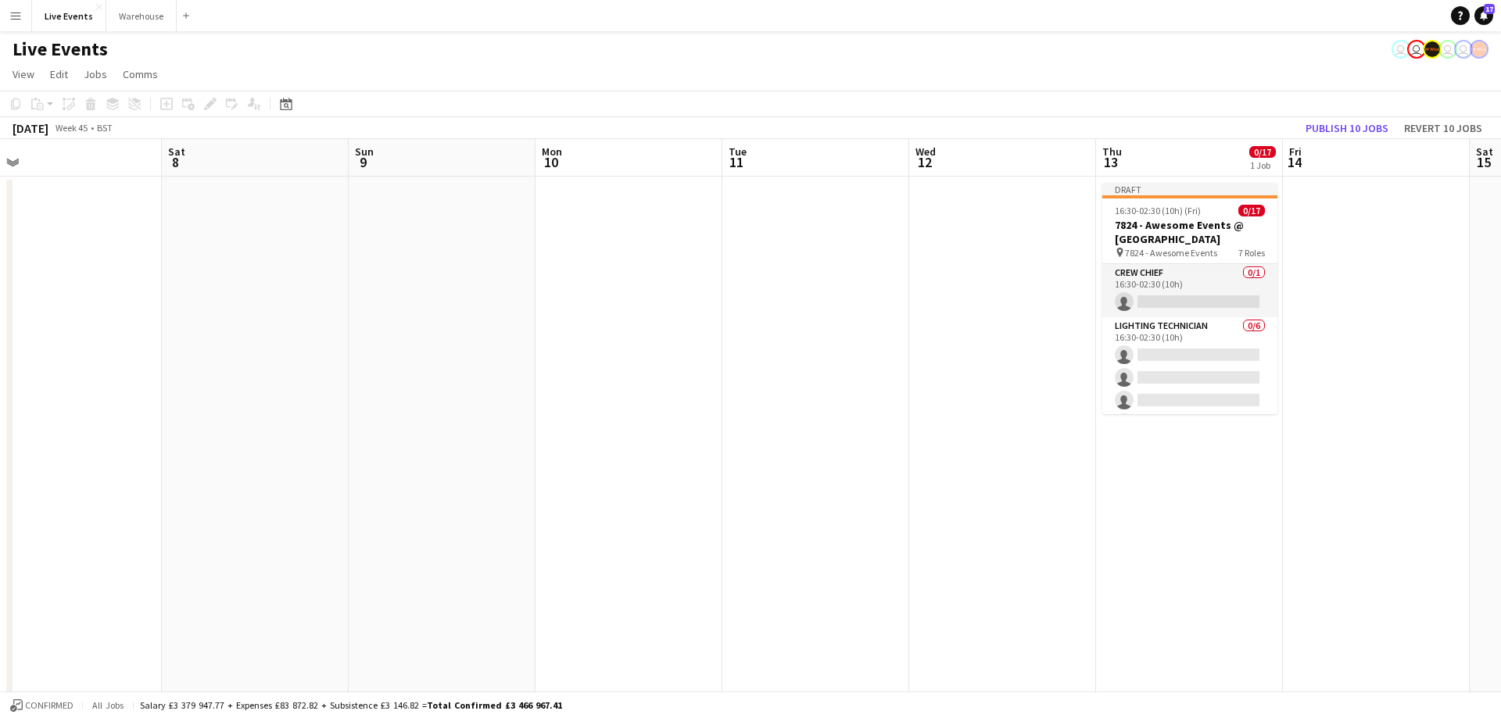
drag, startPoint x: 585, startPoint y: 141, endPoint x: 933, endPoint y: 141, distance: 347.9
click at [873, 138] on div "November 2025 Week 45 • BST Publish 10 jobs Revert 10 jobs" at bounding box center [750, 128] width 1501 height 22
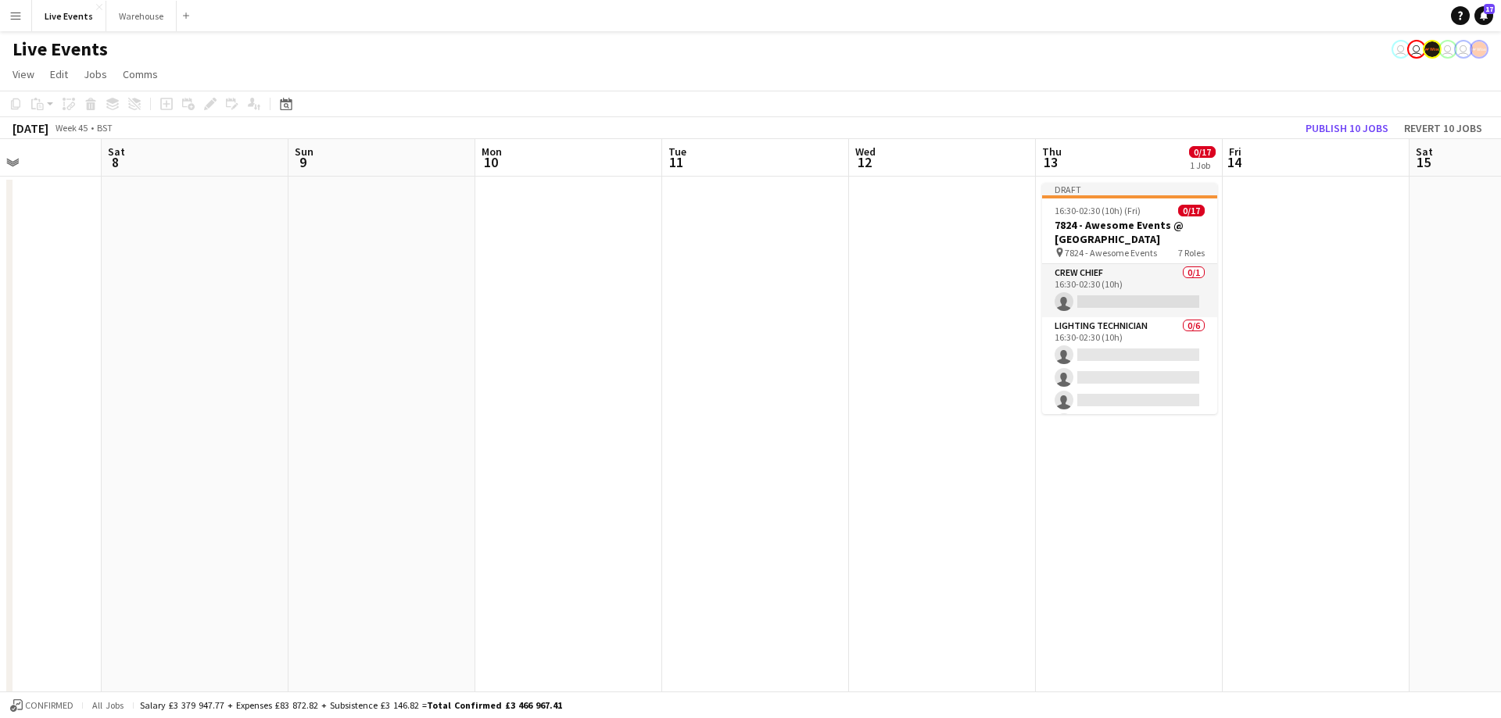
drag, startPoint x: 845, startPoint y: 178, endPoint x: 1065, endPoint y: 162, distance: 221.1
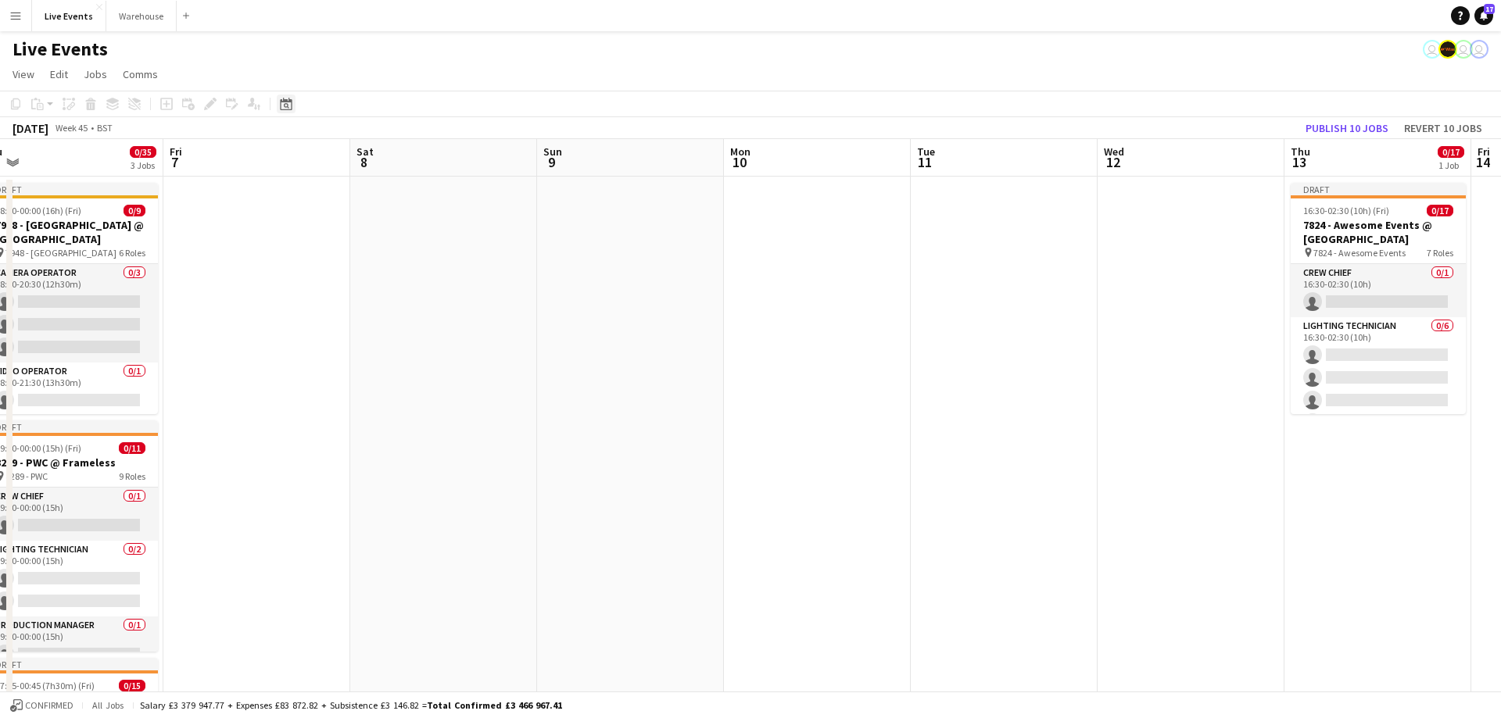
click at [292, 102] on div "Date picker" at bounding box center [286, 104] width 19 height 19
click at [379, 155] on span "Previous month" at bounding box center [381, 157] width 31 height 31
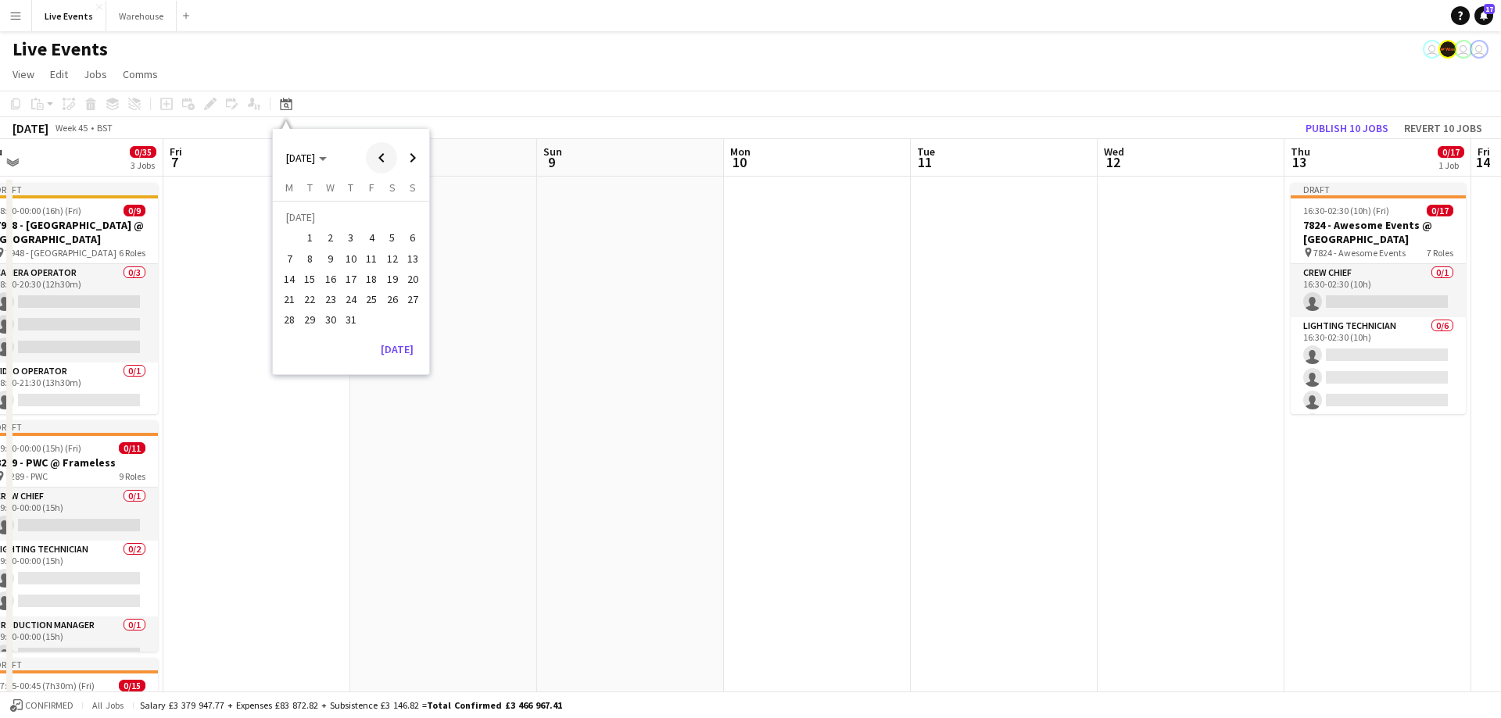
click at [381, 154] on span "Previous month" at bounding box center [381, 157] width 31 height 31
click at [390, 296] on span "28" at bounding box center [392, 303] width 19 height 19
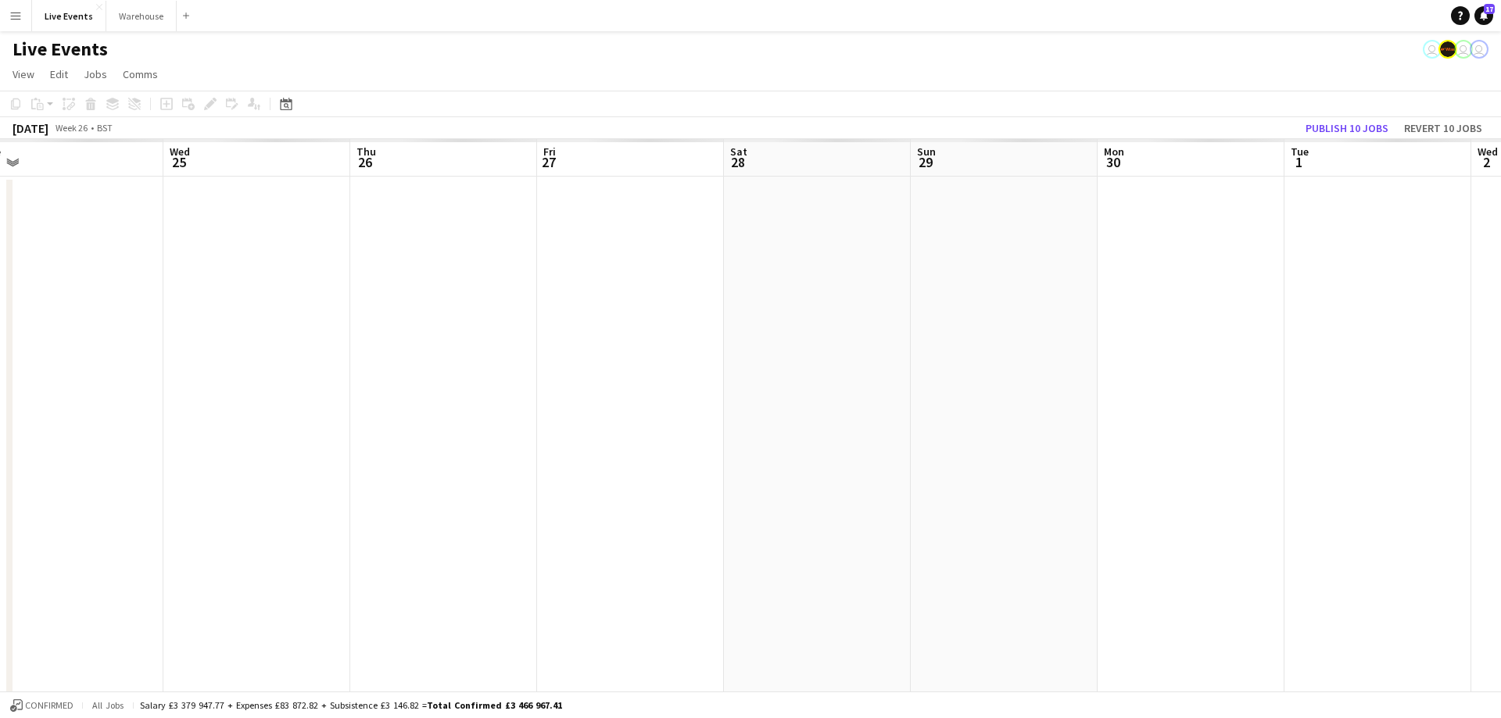
scroll to position [0, 538]
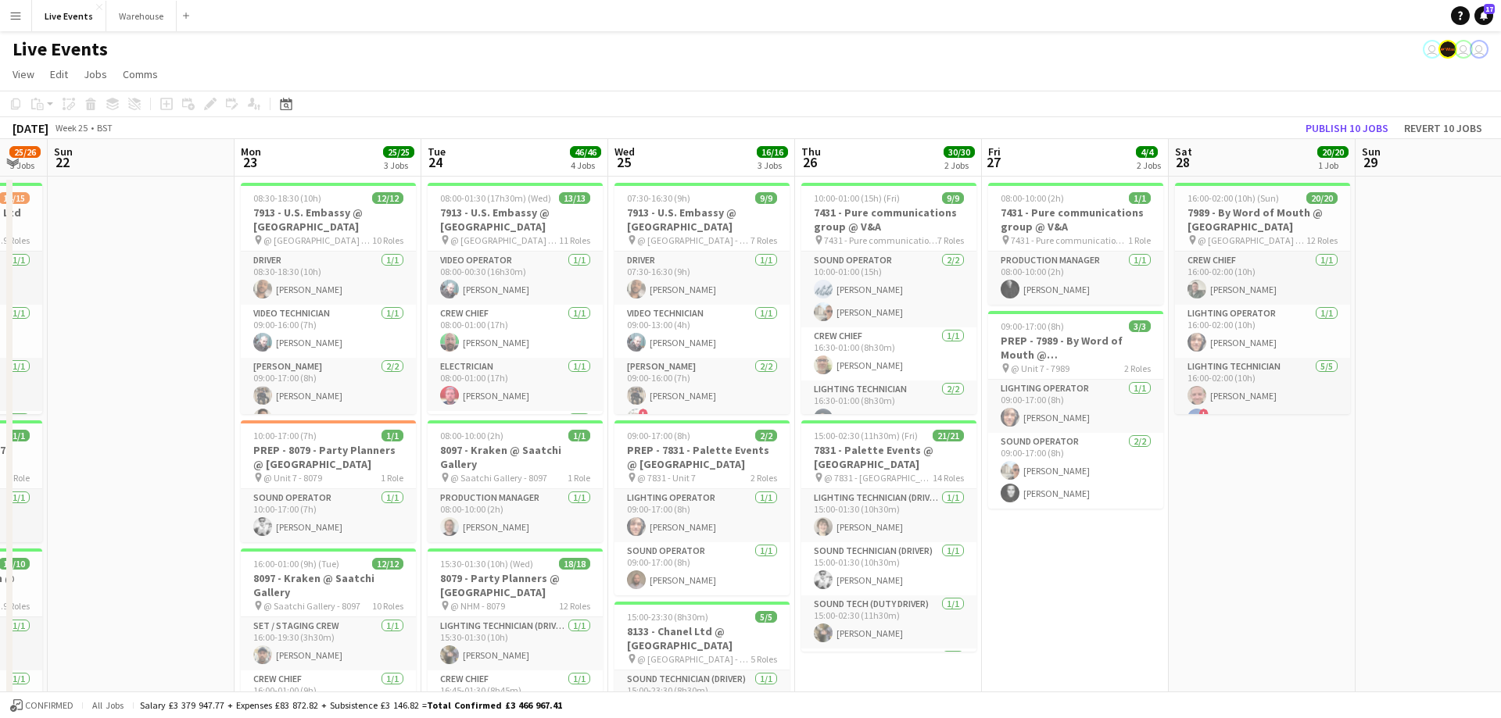
drag, startPoint x: 636, startPoint y: 152, endPoint x: 1097, endPoint y: 177, distance: 461.1
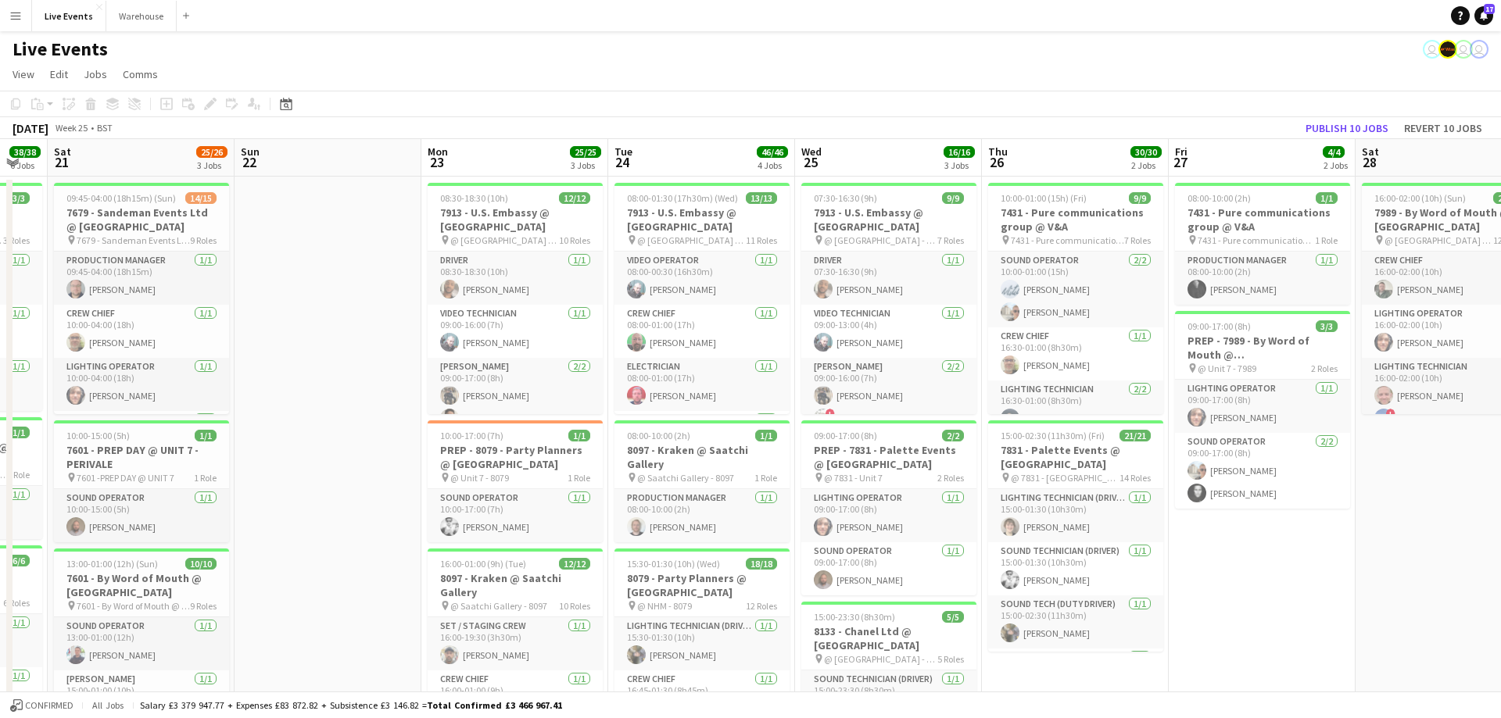
drag, startPoint x: 642, startPoint y: 174, endPoint x: 1023, endPoint y: 188, distance: 381.8
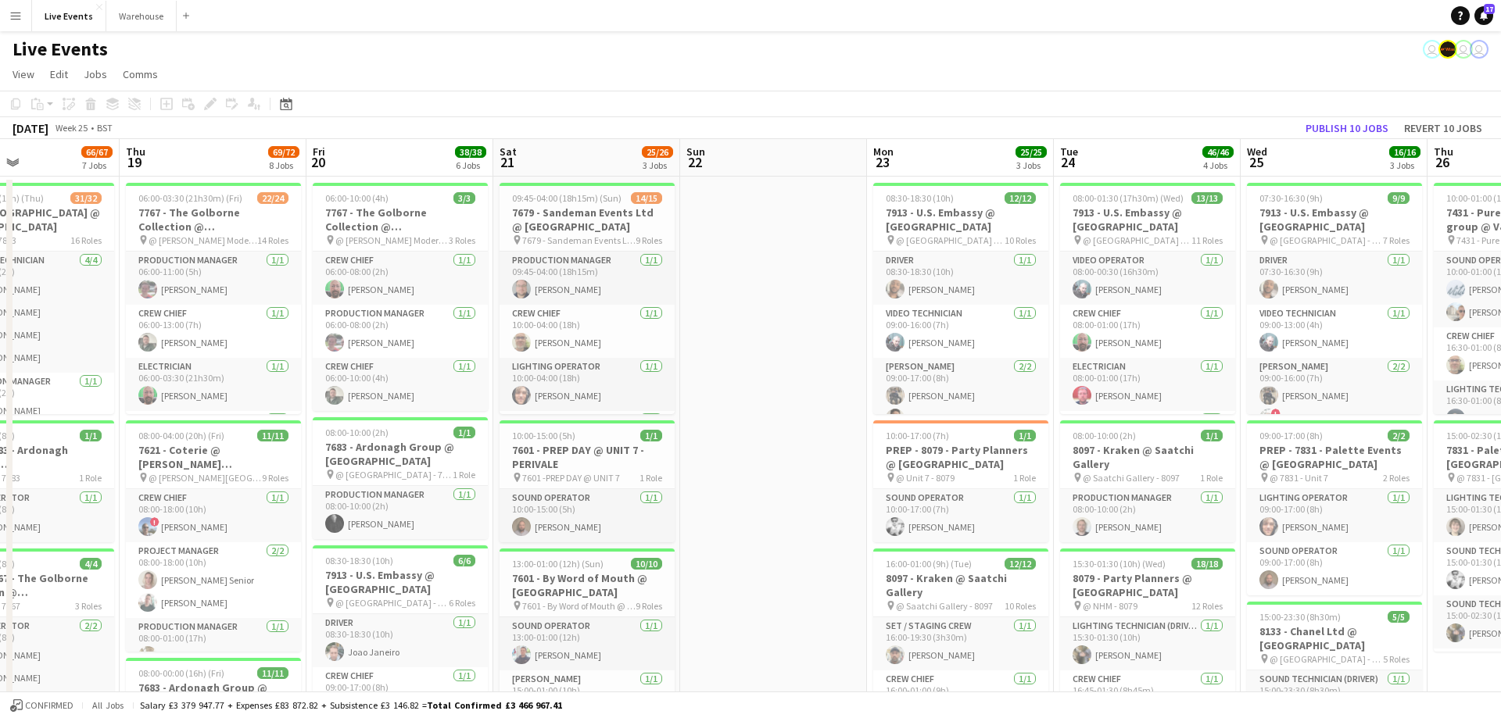
drag, startPoint x: 405, startPoint y: 164, endPoint x: 983, endPoint y: 182, distance: 578.7
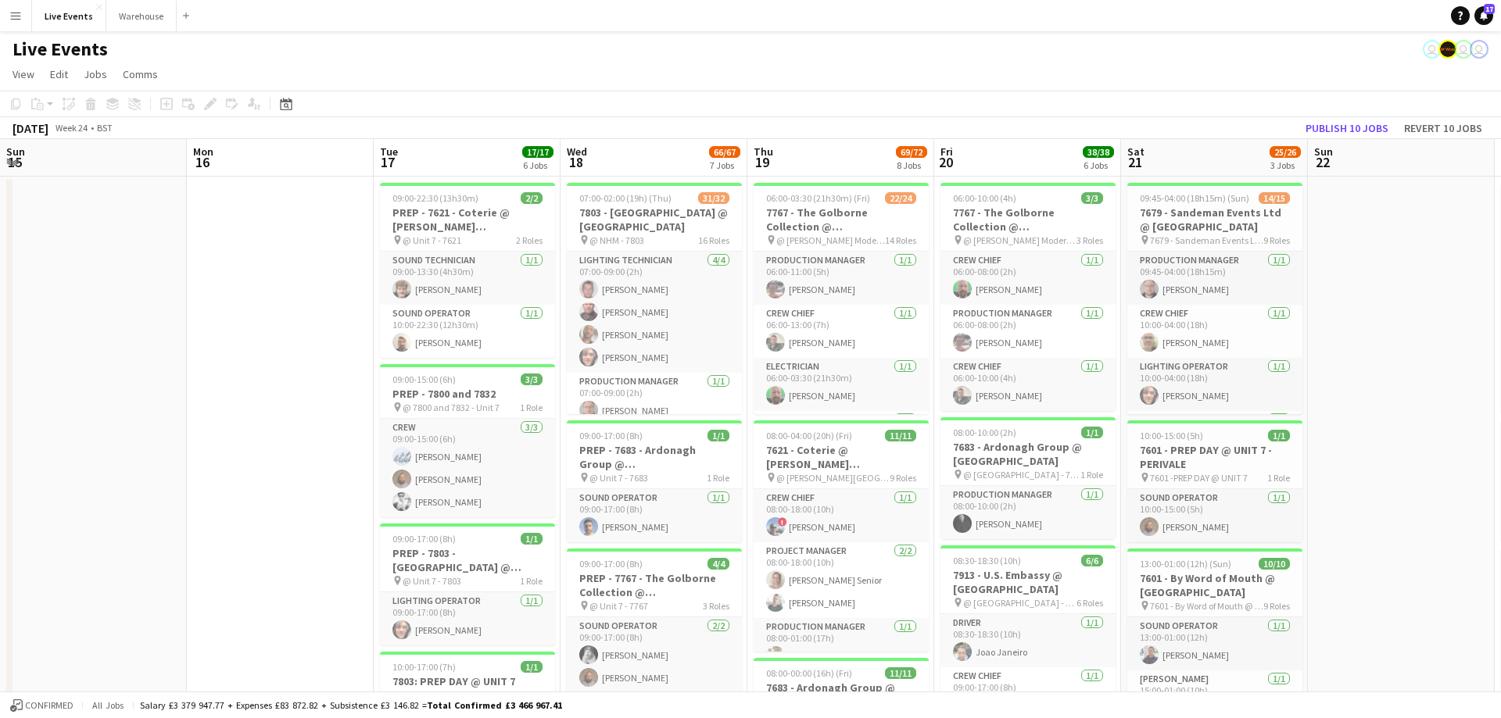
drag, startPoint x: 626, startPoint y: 157, endPoint x: 1033, endPoint y: 159, distance: 407.3
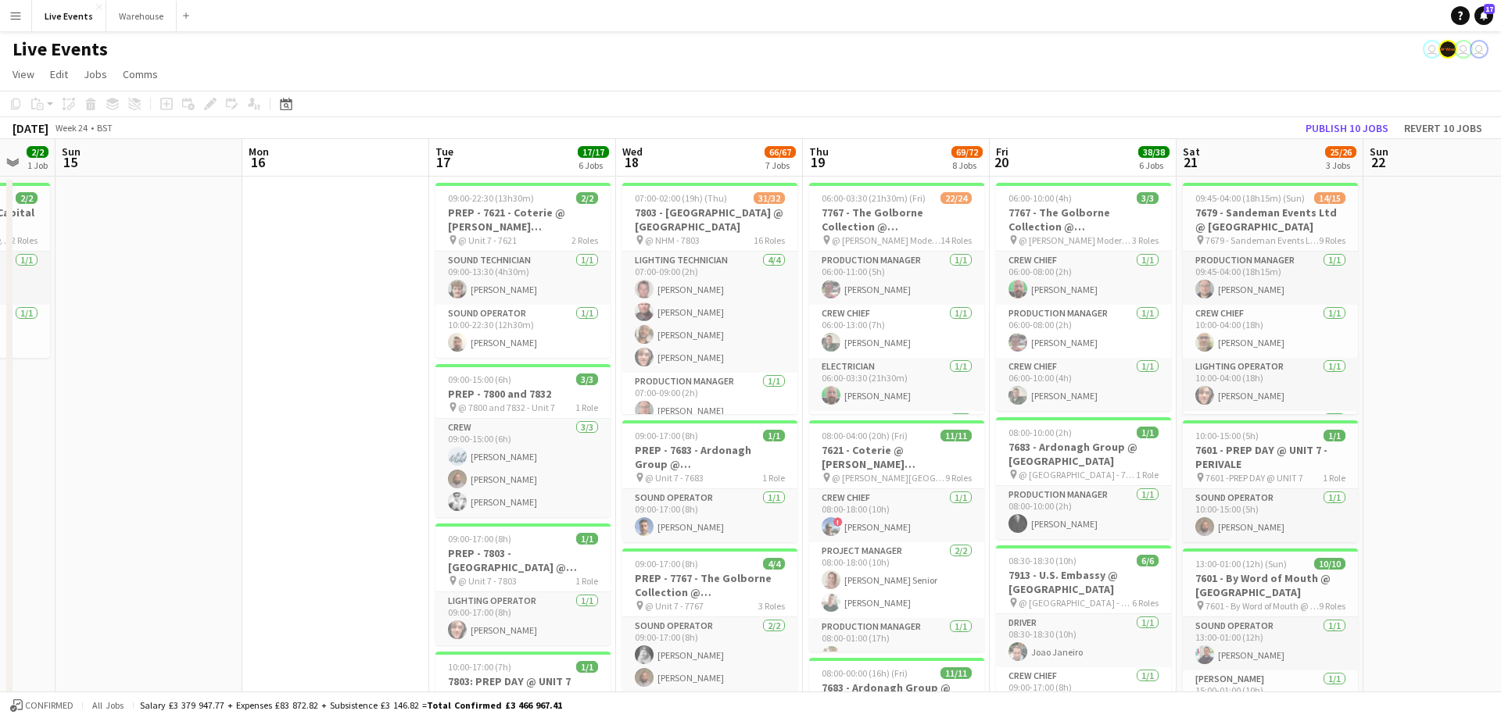
drag, startPoint x: 443, startPoint y: 161, endPoint x: 936, endPoint y: 173, distance: 492.6
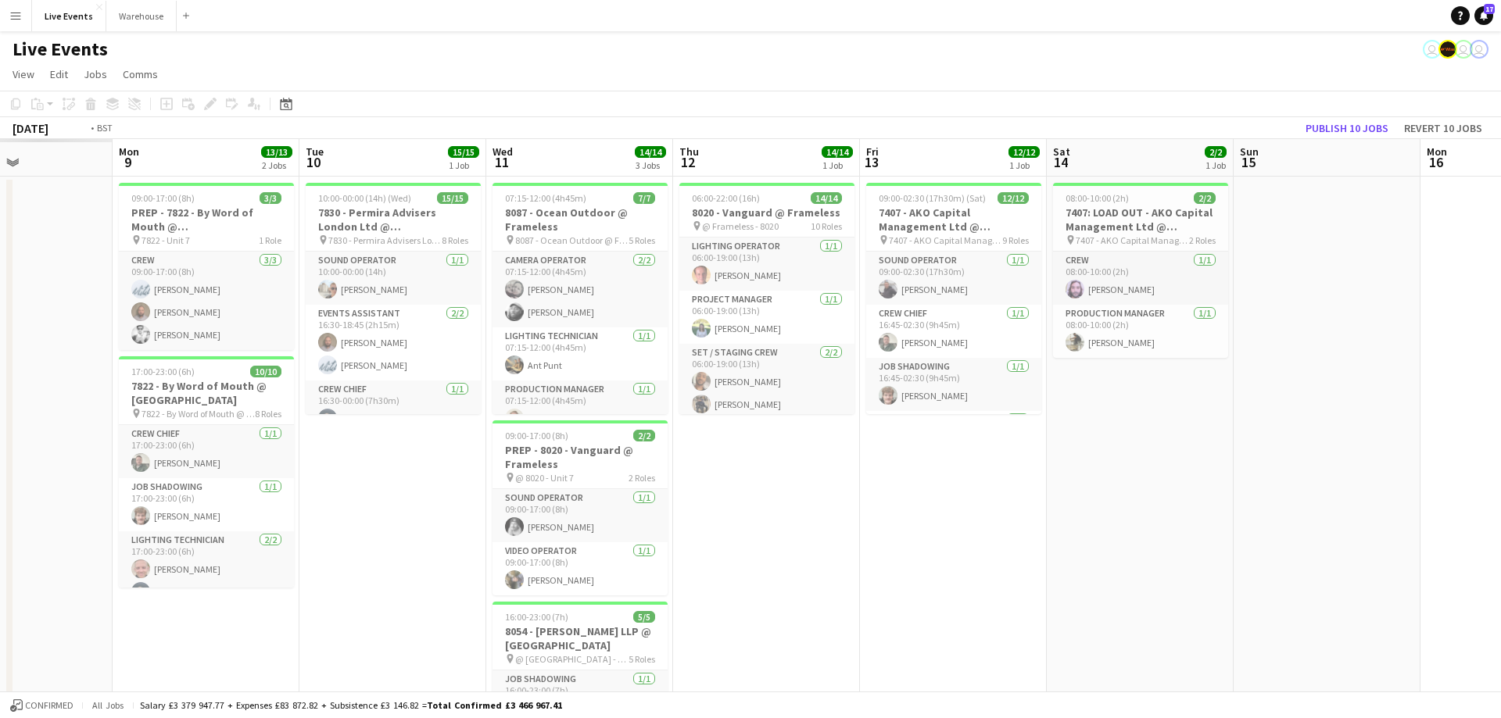
drag, startPoint x: 944, startPoint y: 187, endPoint x: 962, endPoint y: 181, distance: 19.0
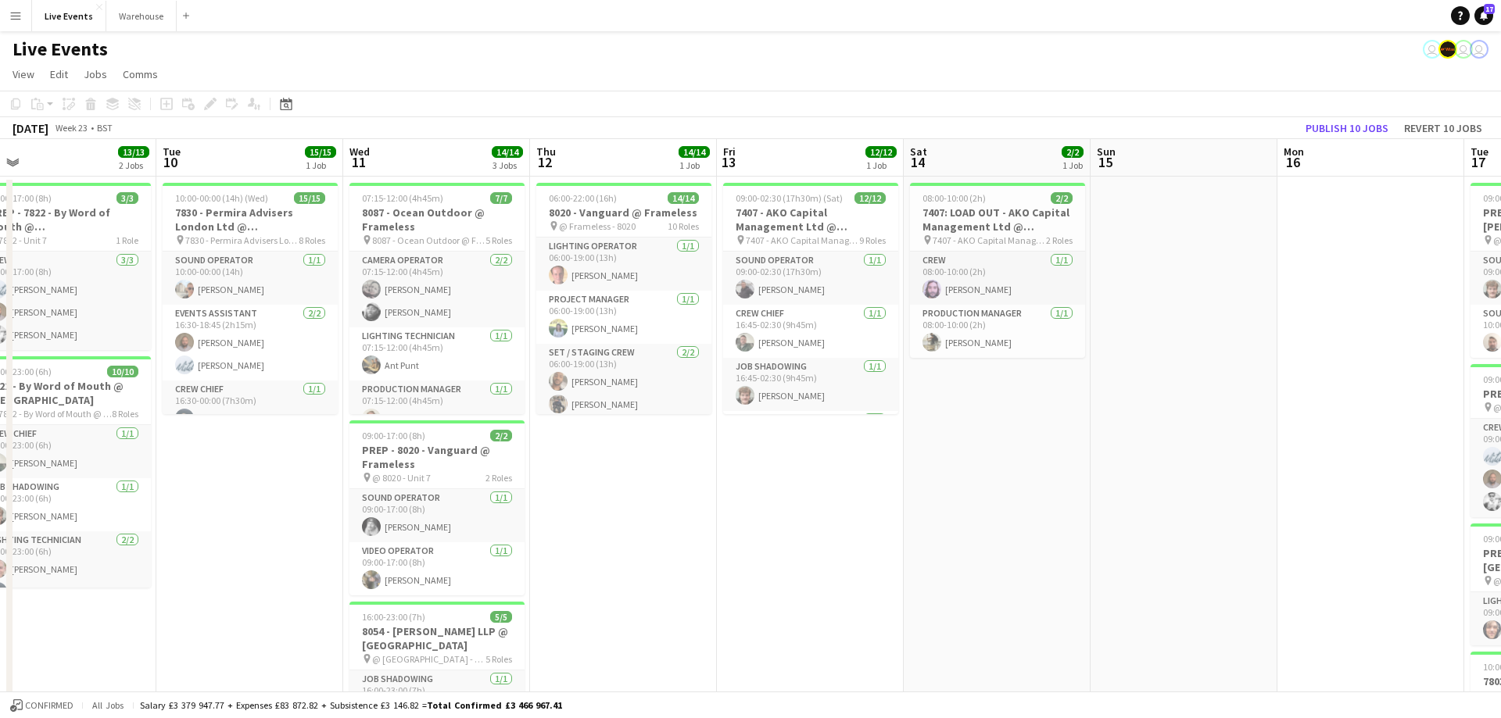
drag, startPoint x: 379, startPoint y: 166, endPoint x: 1003, endPoint y: 174, distance: 623.9
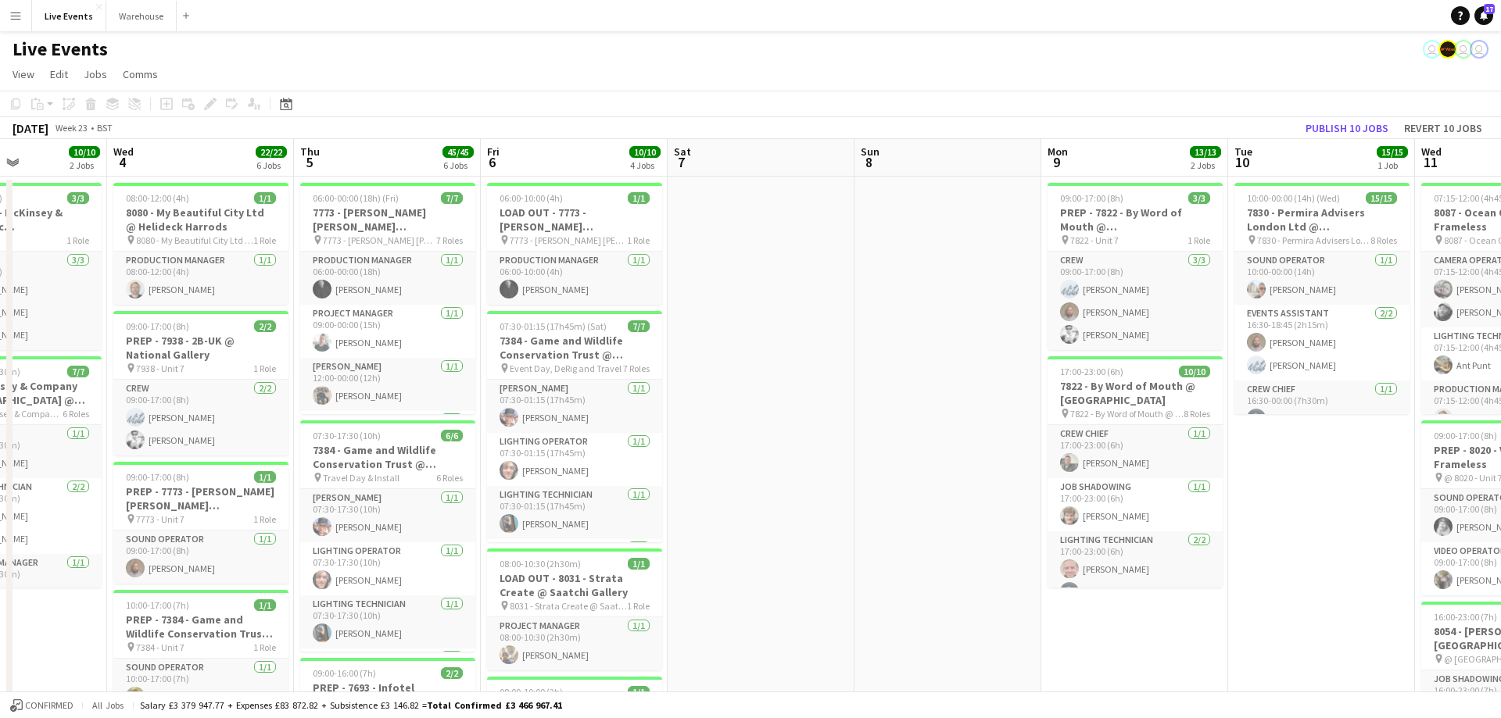
scroll to position [0, 448]
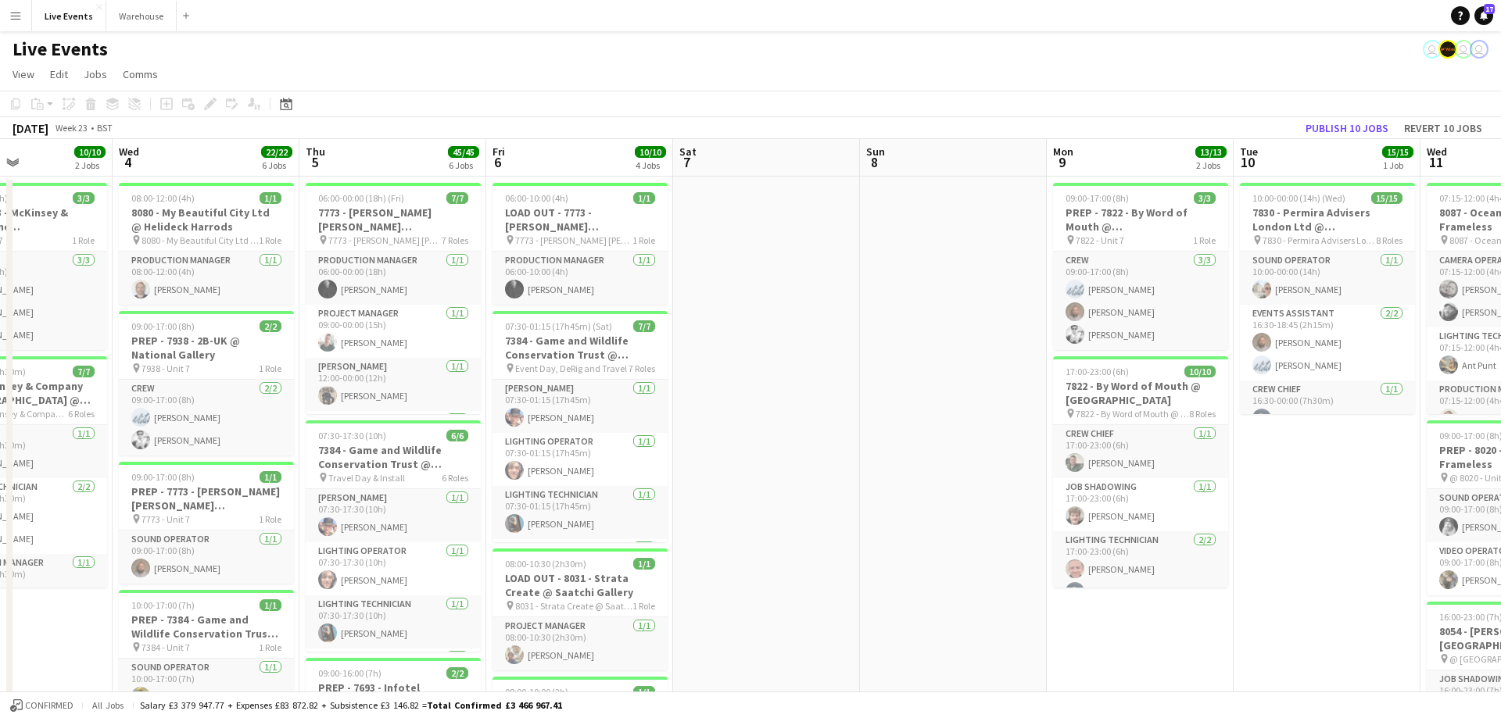
drag, startPoint x: 493, startPoint y: 163, endPoint x: 786, endPoint y: 174, distance: 292.6
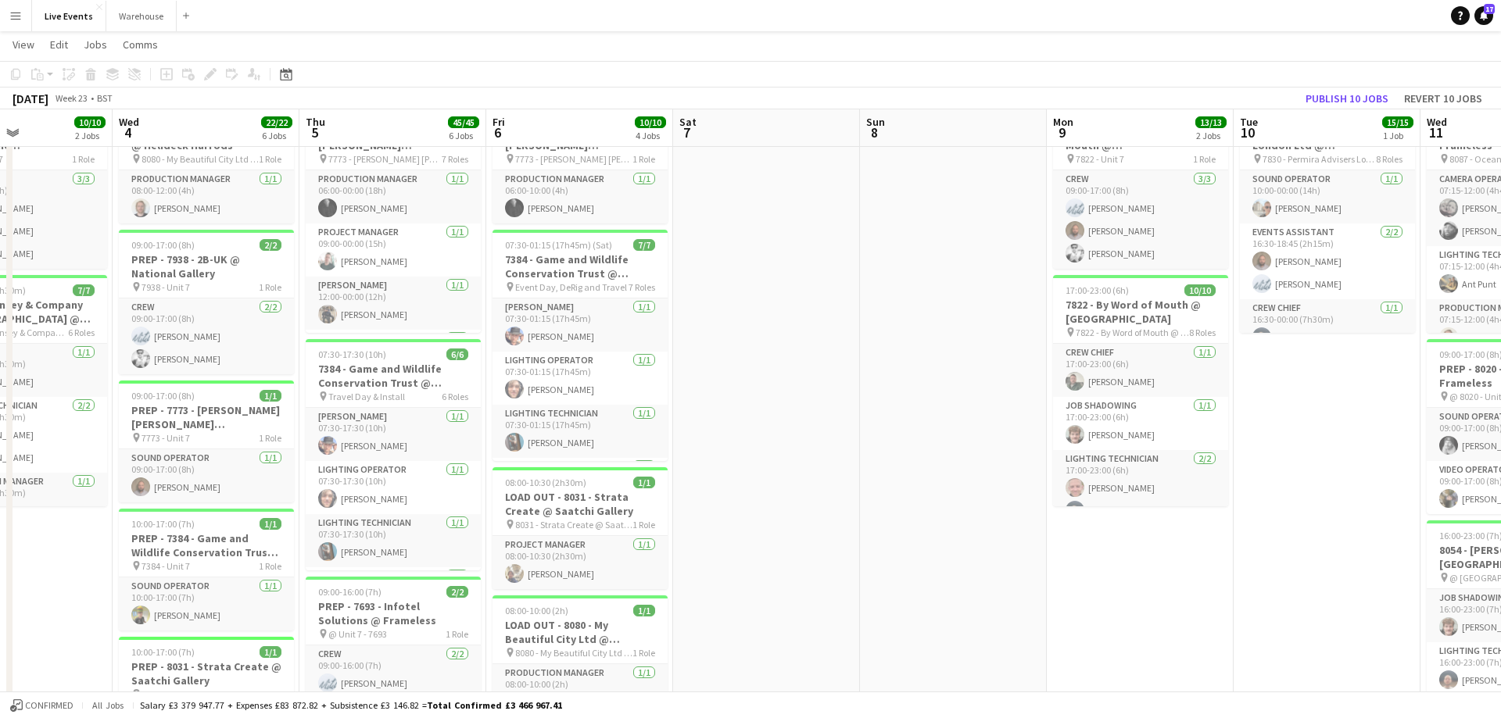
scroll to position [156, 0]
